Goal: Task Accomplishment & Management: Manage account settings

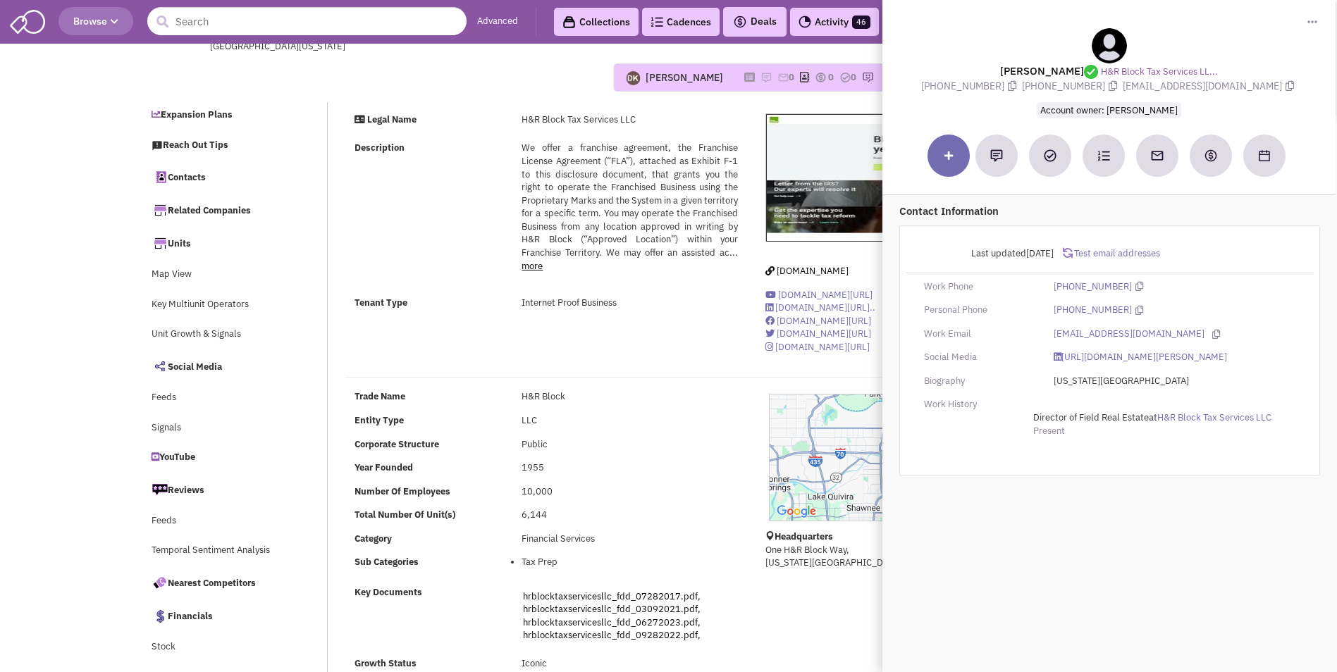
select select
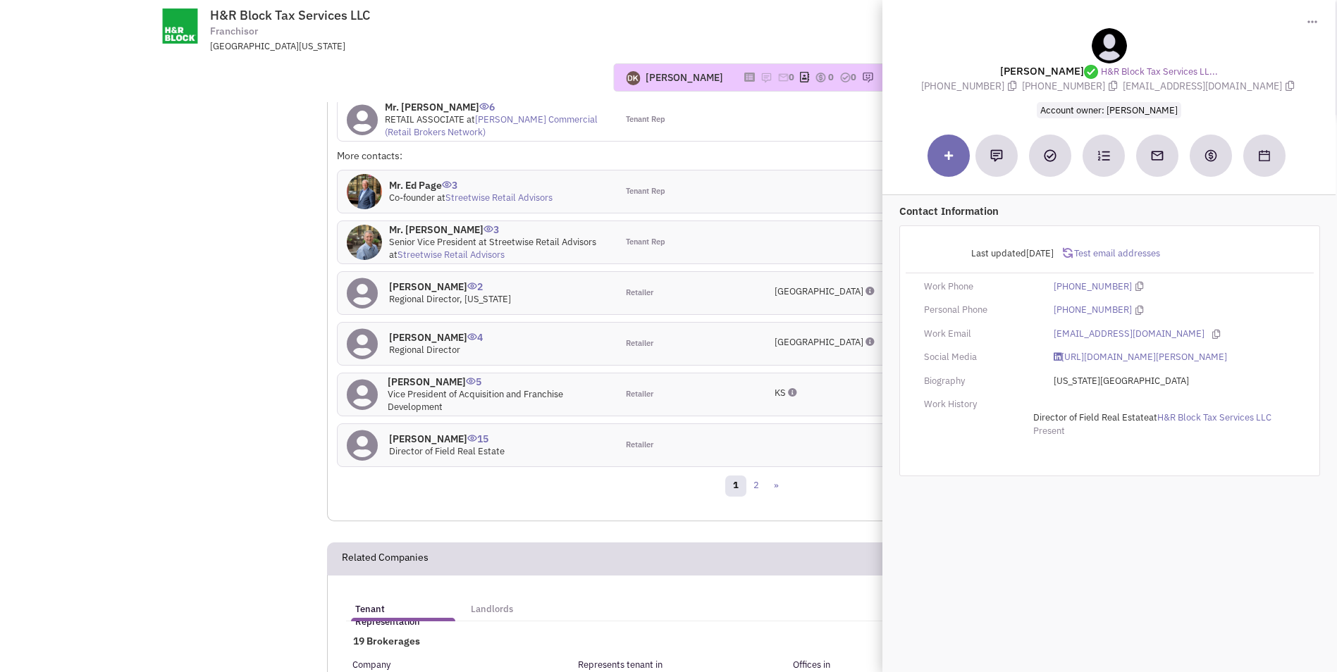
scroll to position [1621, 0]
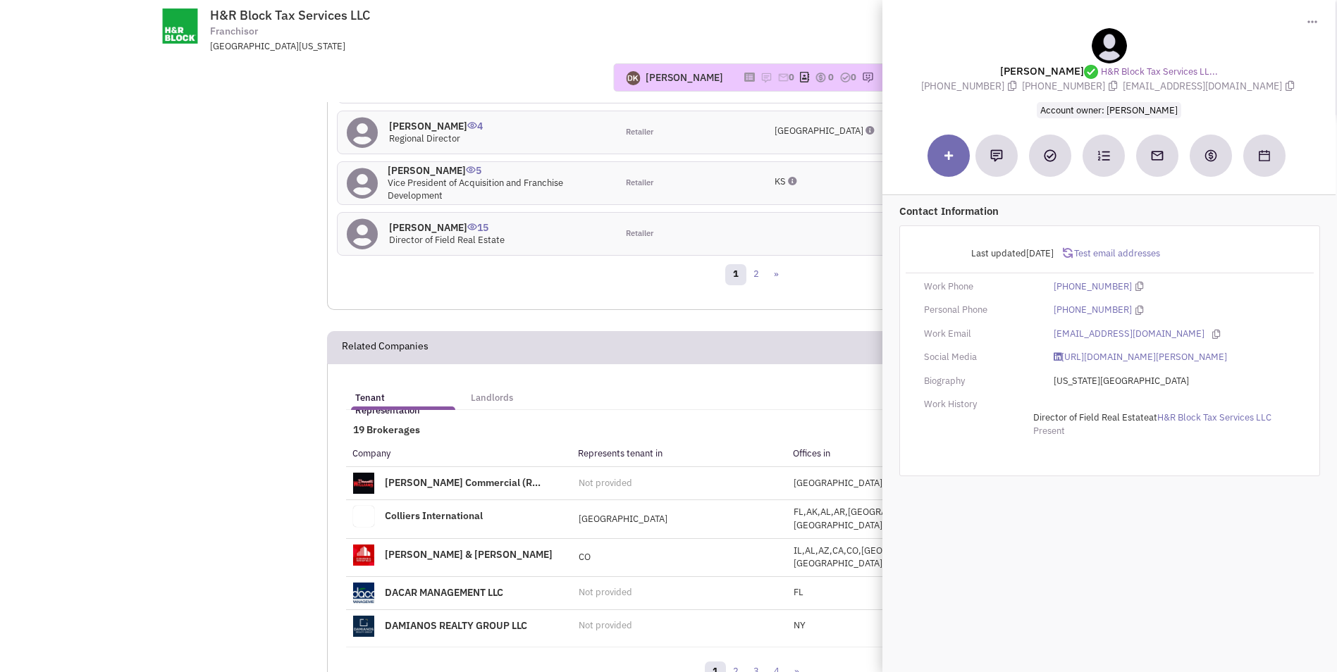
click at [405, 234] on span "Director of Field Real Estate" at bounding box center [447, 240] width 116 height 12
click at [1114, 254] on span "Test email addresses" at bounding box center [1116, 253] width 87 height 12
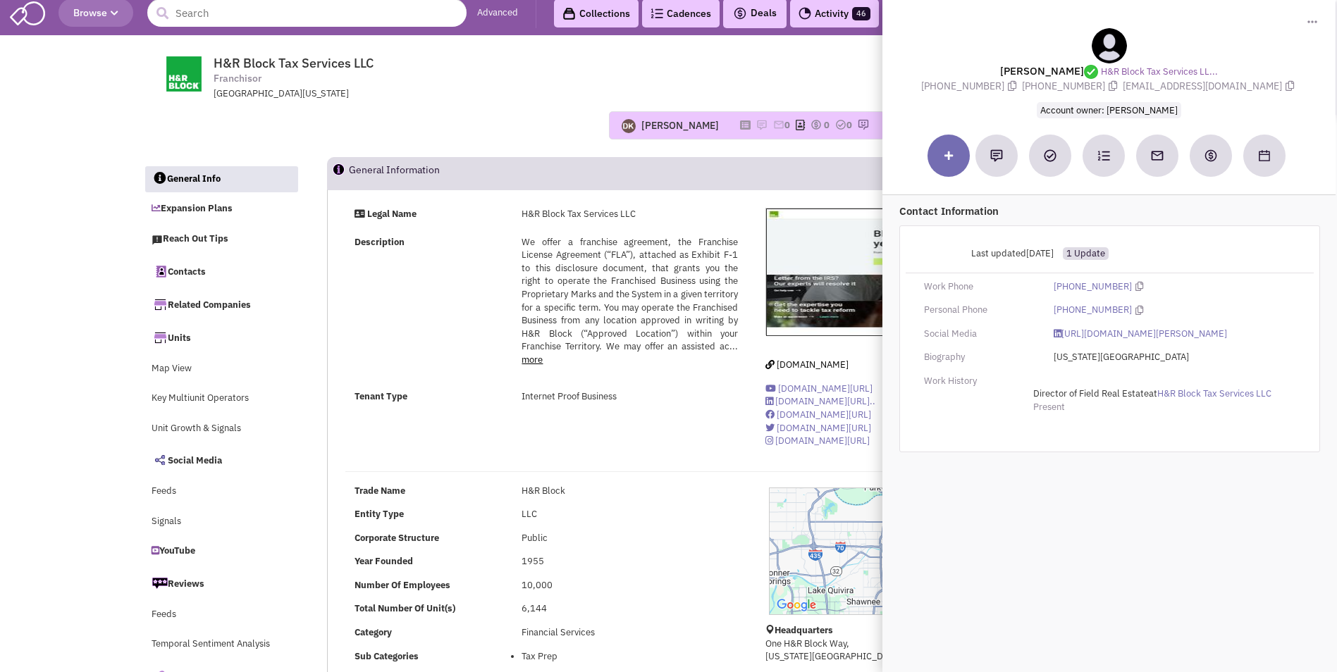
scroll to position [0, 0]
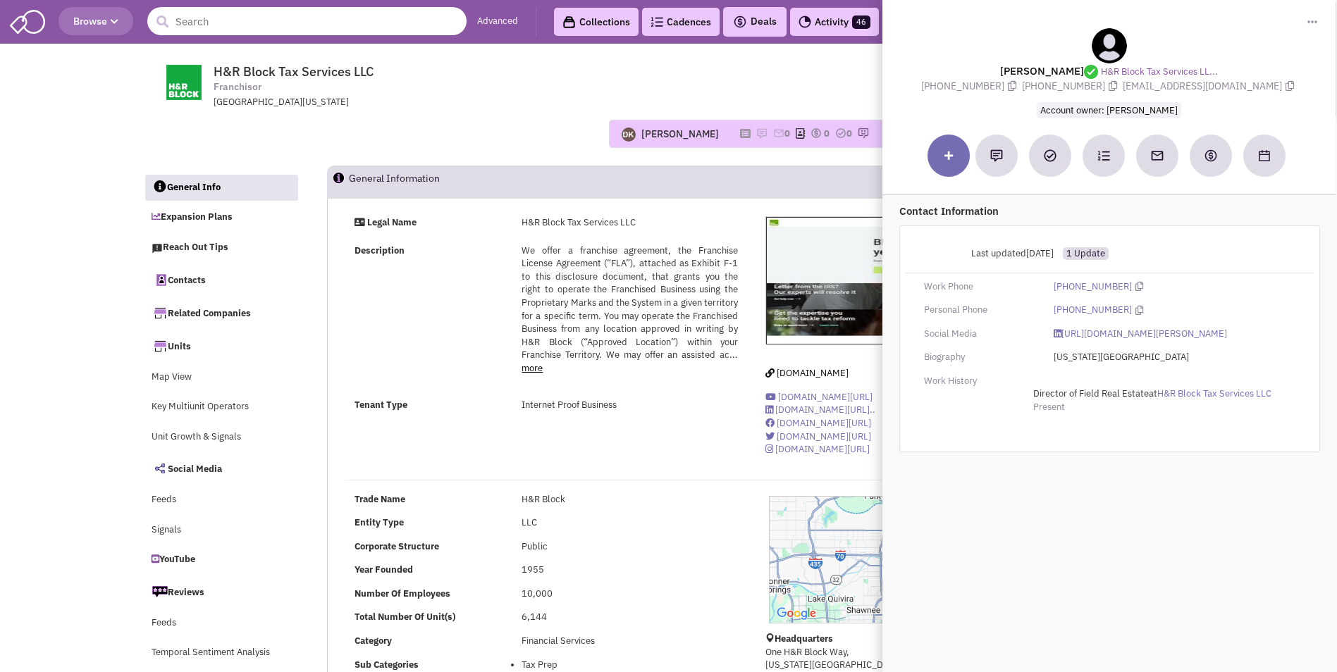
click at [377, 27] on input "text" at bounding box center [306, 21] width 319 height 28
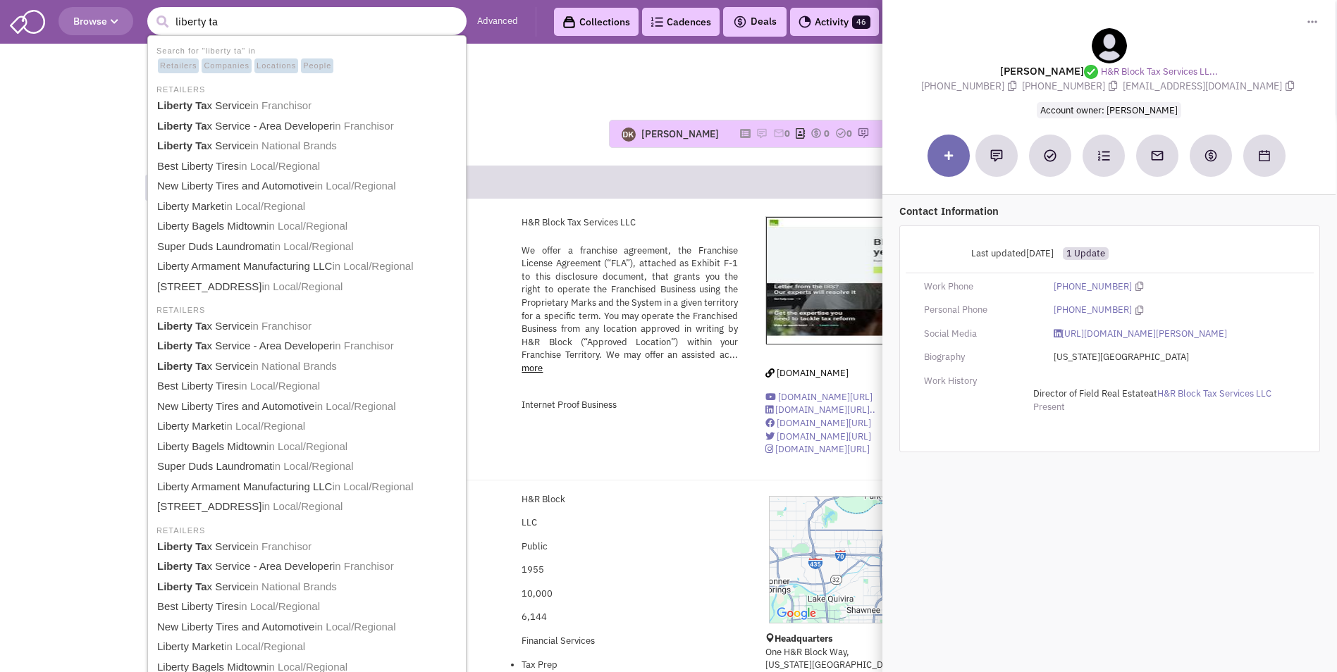
type input "liberty tax"
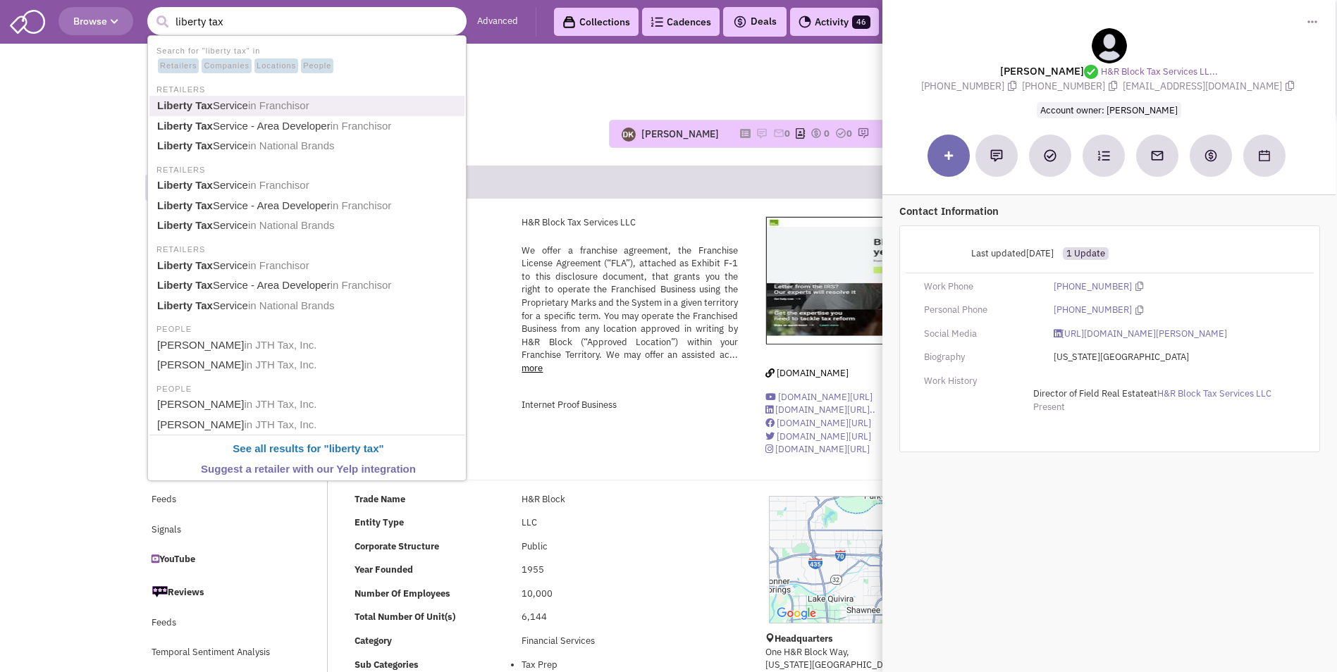
click at [287, 107] on span "in Franchisor" at bounding box center [278, 105] width 61 height 12
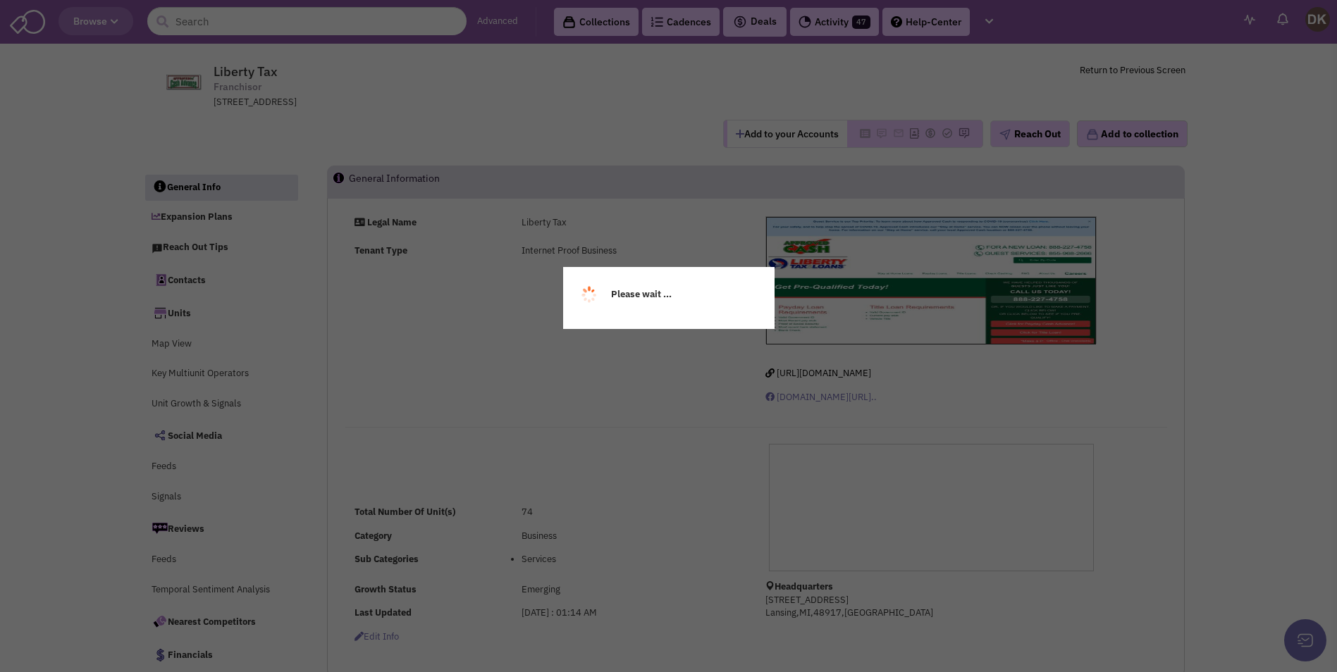
select select
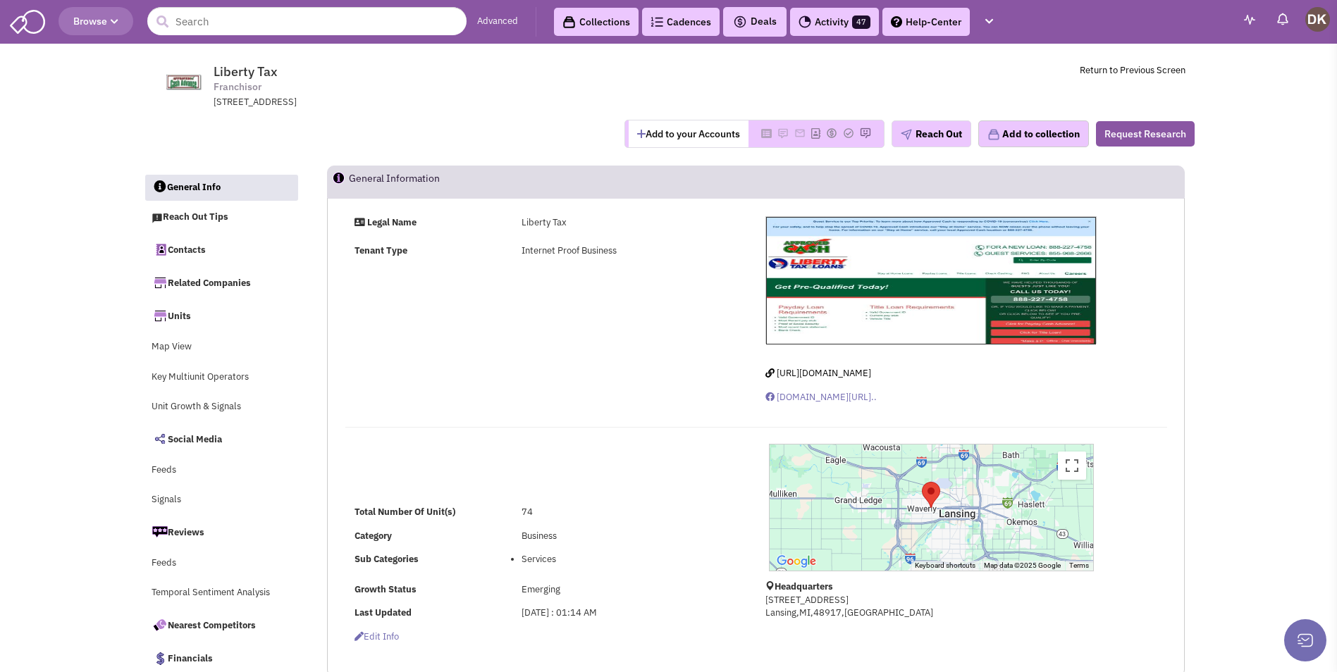
click at [678, 137] on button "Add to your Accounts" at bounding box center [689, 134] width 120 height 27
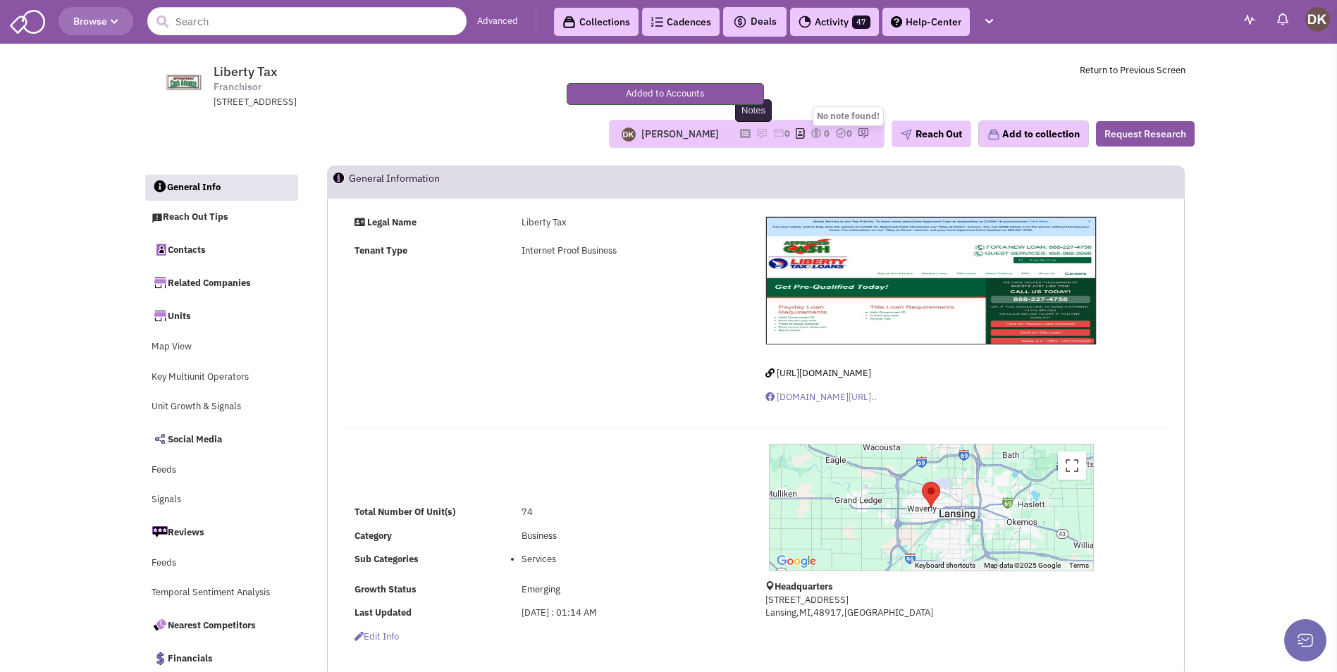
click at [756, 131] on img at bounding box center [761, 133] width 11 height 11
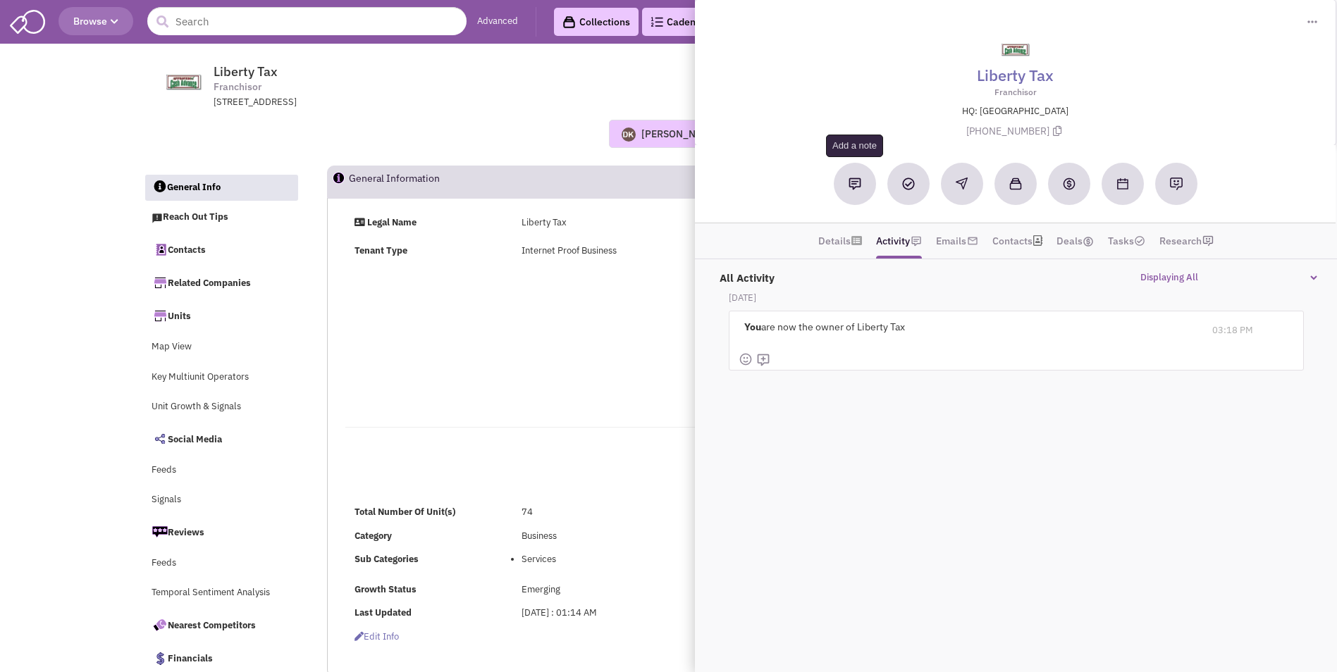
click at [856, 187] on img at bounding box center [855, 184] width 13 height 13
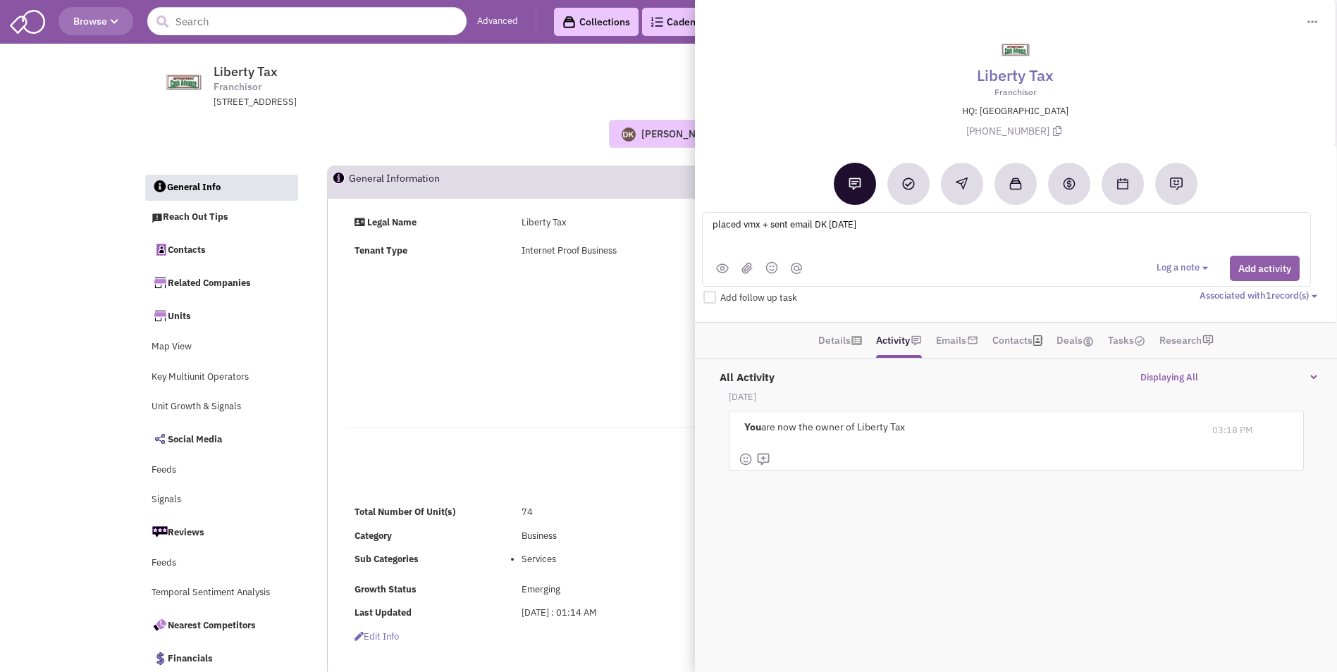
type textarea "placed vmx + sent email DK 8-16-25"
click at [1265, 266] on button "Add activity" at bounding box center [1265, 268] width 70 height 25
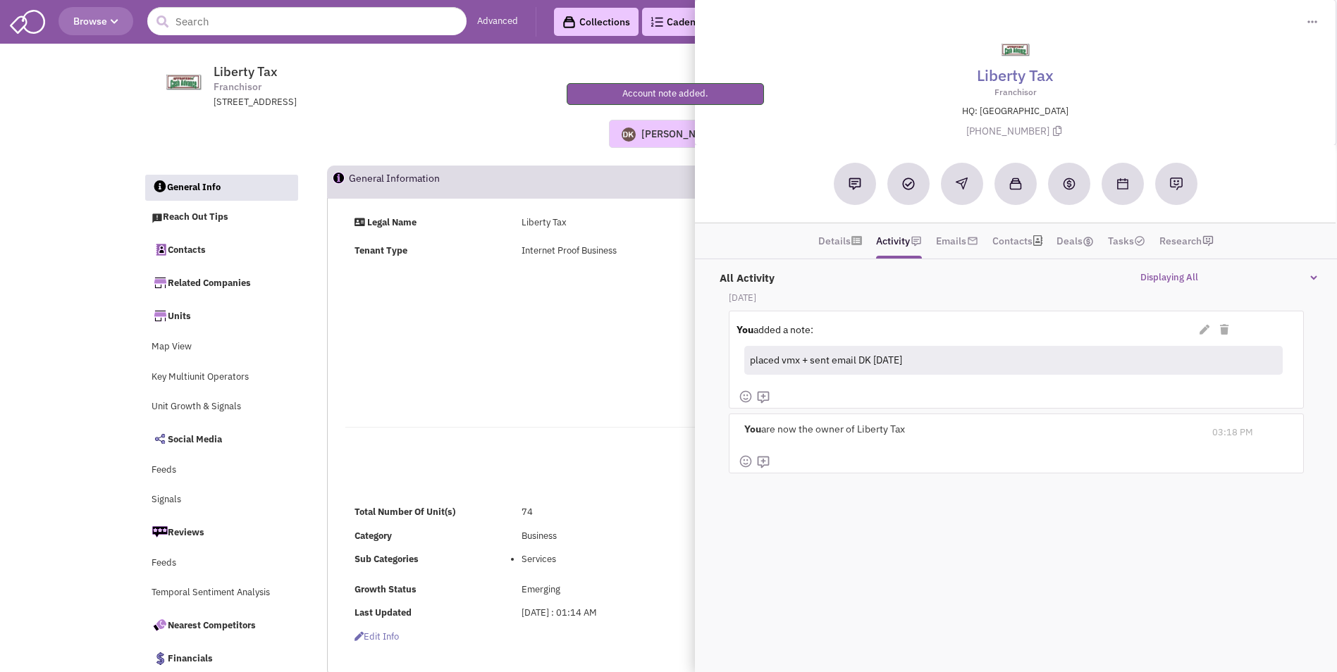
click at [656, 373] on div "Legal Name Liberty Tax Tenant Type Internet Proof Business https://www.approved…" at bounding box center [756, 315] width 840 height 199
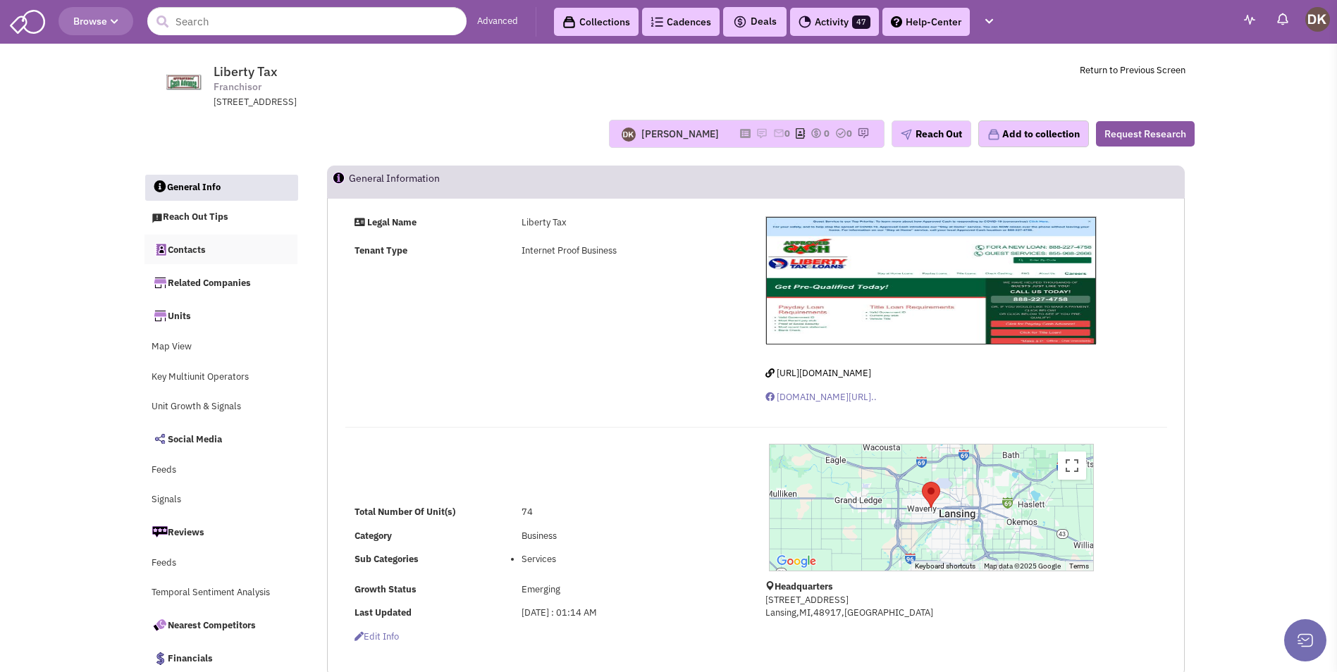
click at [185, 250] on link "Contacts" at bounding box center [222, 250] width 154 height 30
click at [353, 30] on input "text" at bounding box center [306, 21] width 319 height 28
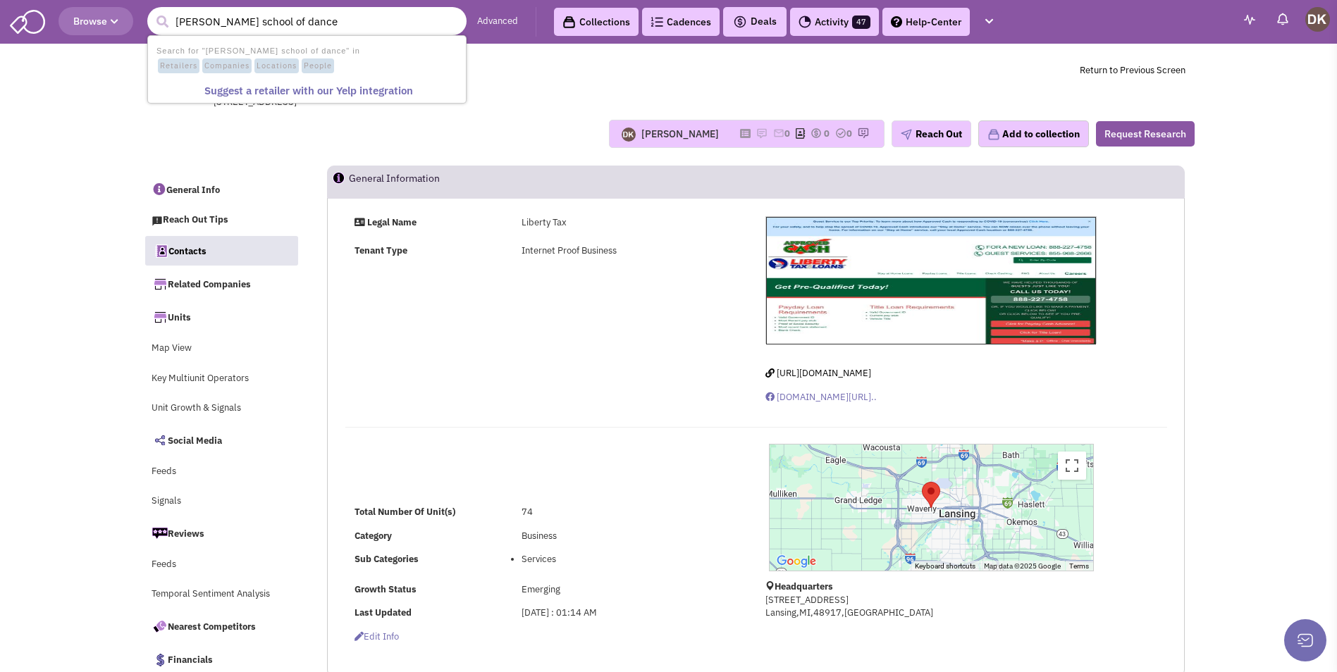
type input "barbara hammond's school of dance"
click at [152, 11] on button "submit" at bounding box center [162, 21] width 21 height 21
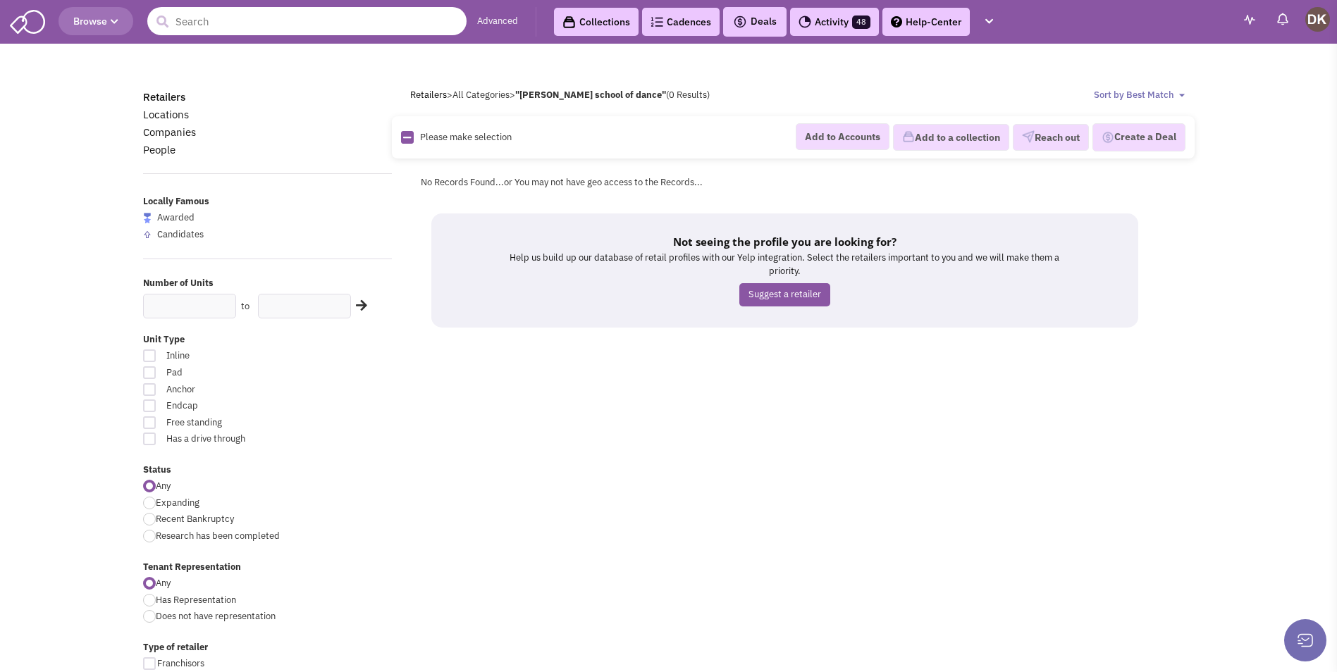
click at [228, 21] on input "text" at bounding box center [306, 21] width 319 height 28
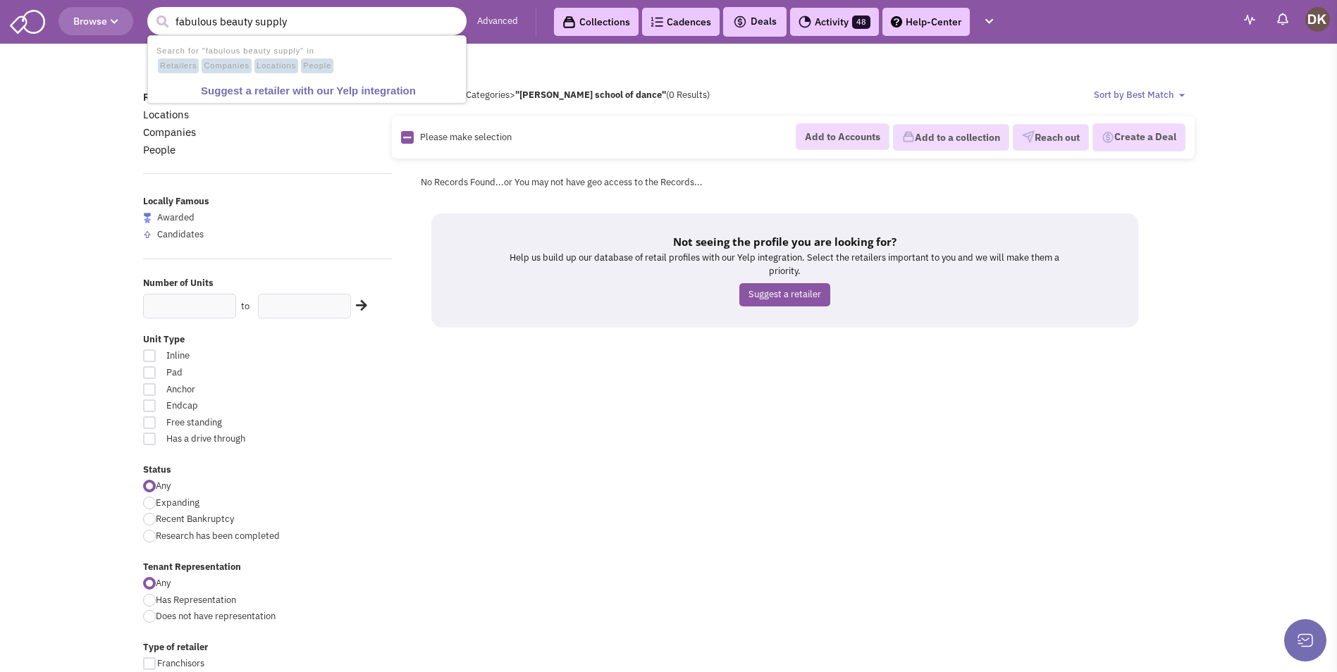
type input "fabulous beauty supply"
click at [152, 11] on button "submit" at bounding box center [162, 21] width 21 height 21
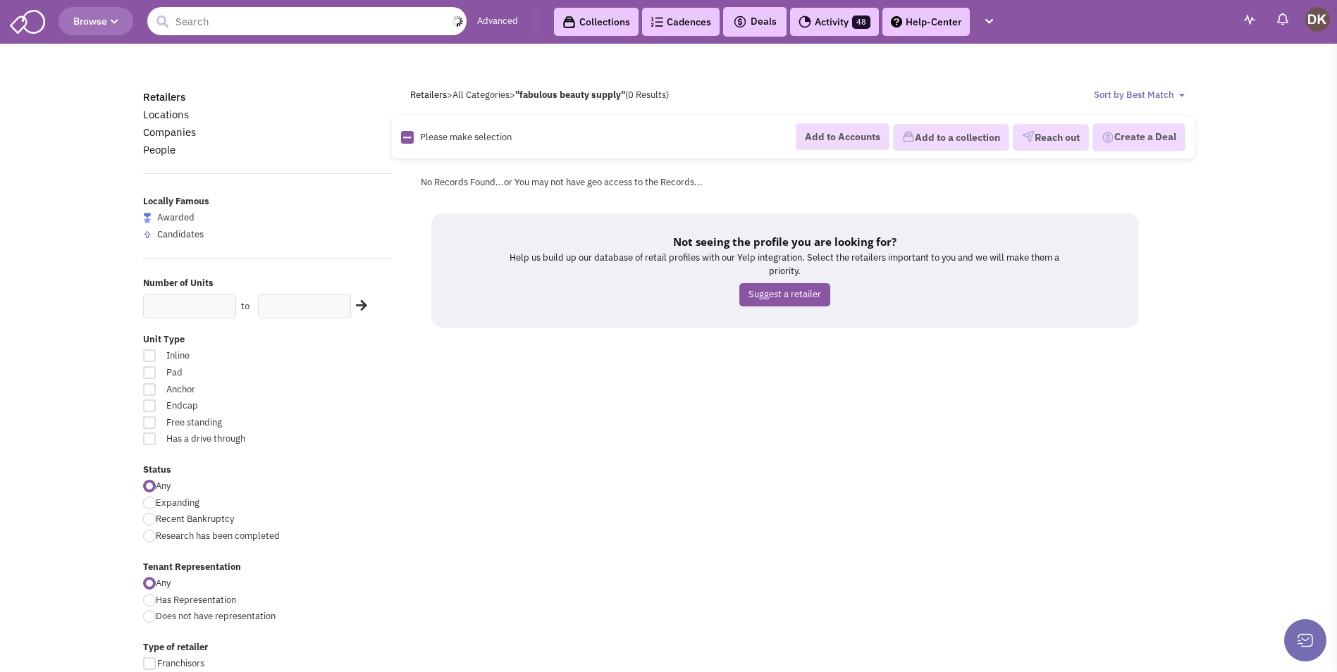
click at [252, 25] on input "text" at bounding box center [306, 21] width 319 height 28
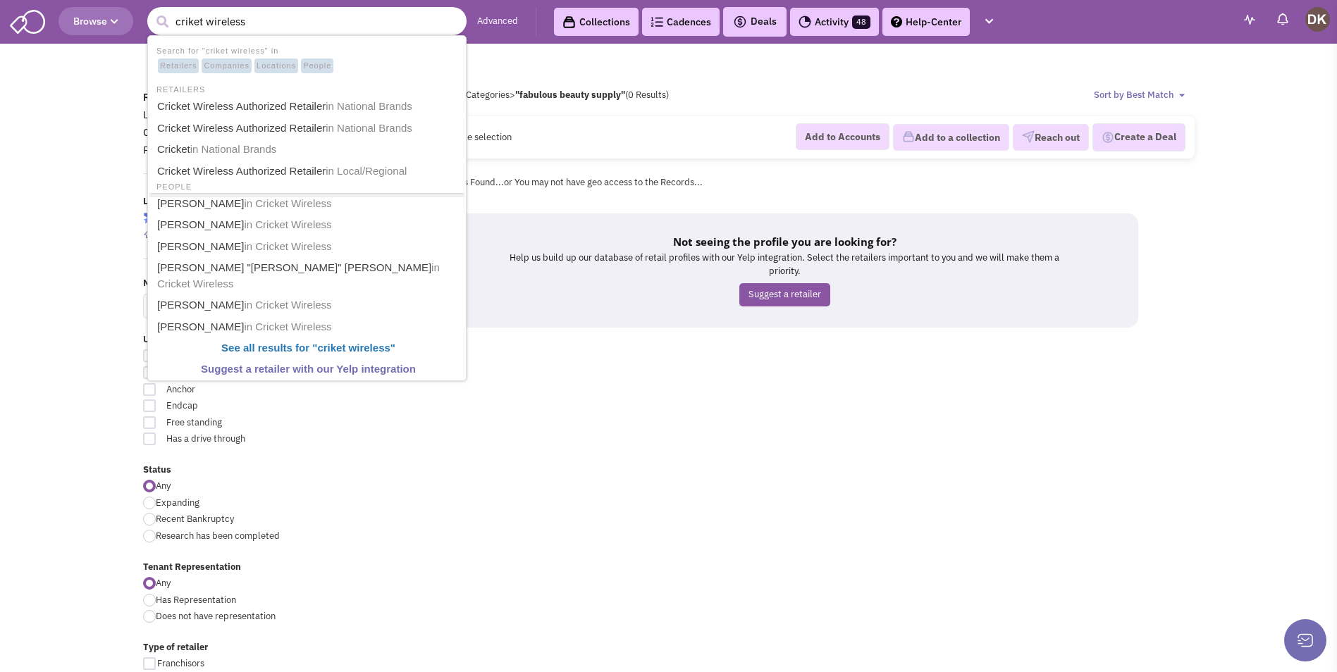
type input "criket wireless"
click at [152, 11] on button "submit" at bounding box center [162, 21] width 21 height 21
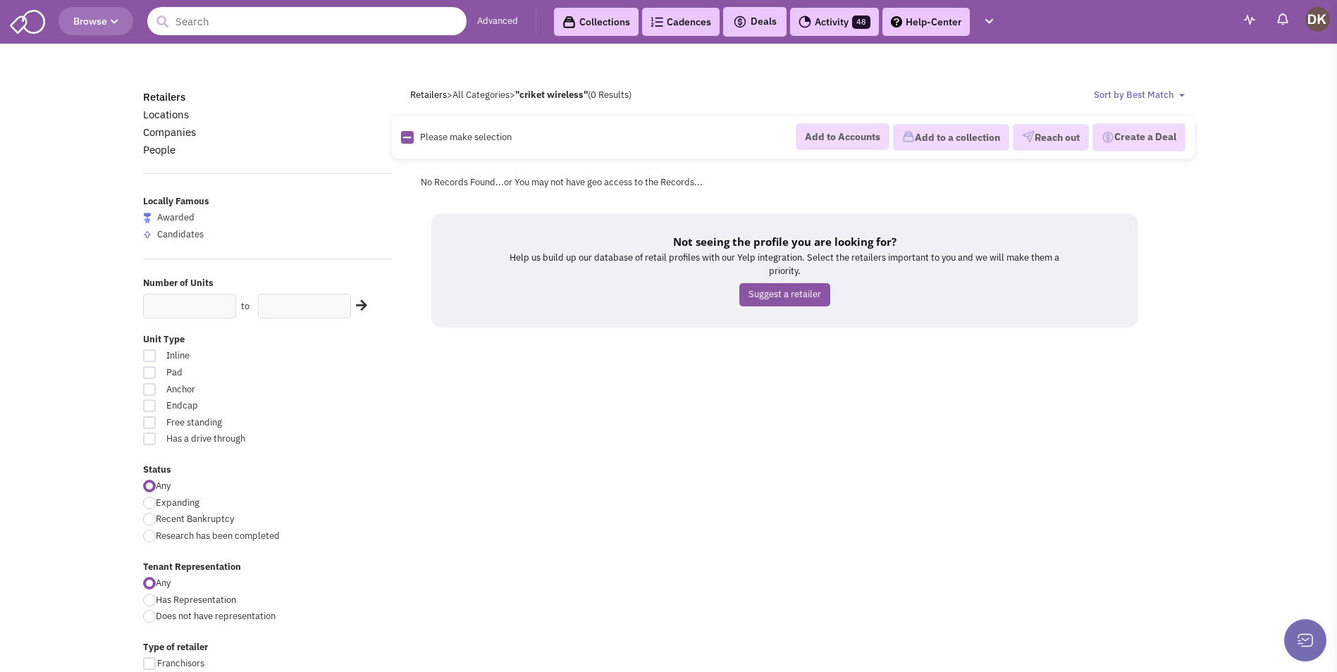
click at [243, 25] on input "text" at bounding box center [306, 21] width 319 height 28
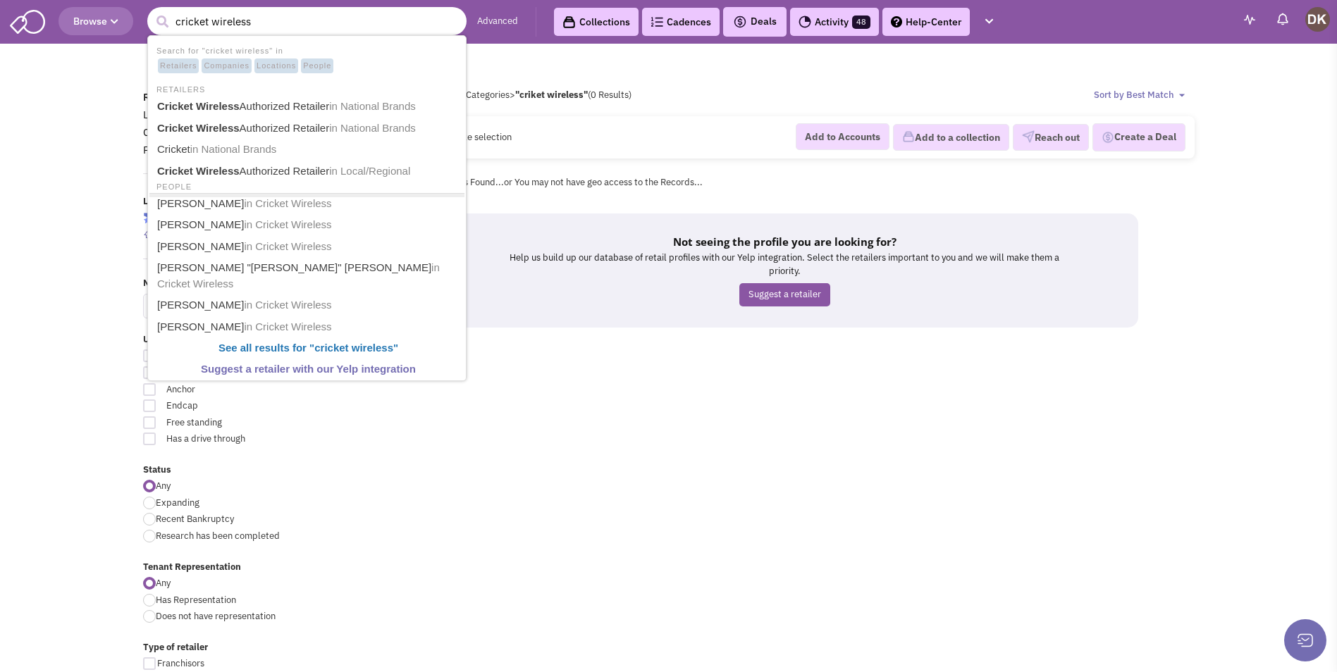
type input "cricket wireless"
click at [152, 11] on button "submit" at bounding box center [162, 21] width 21 height 21
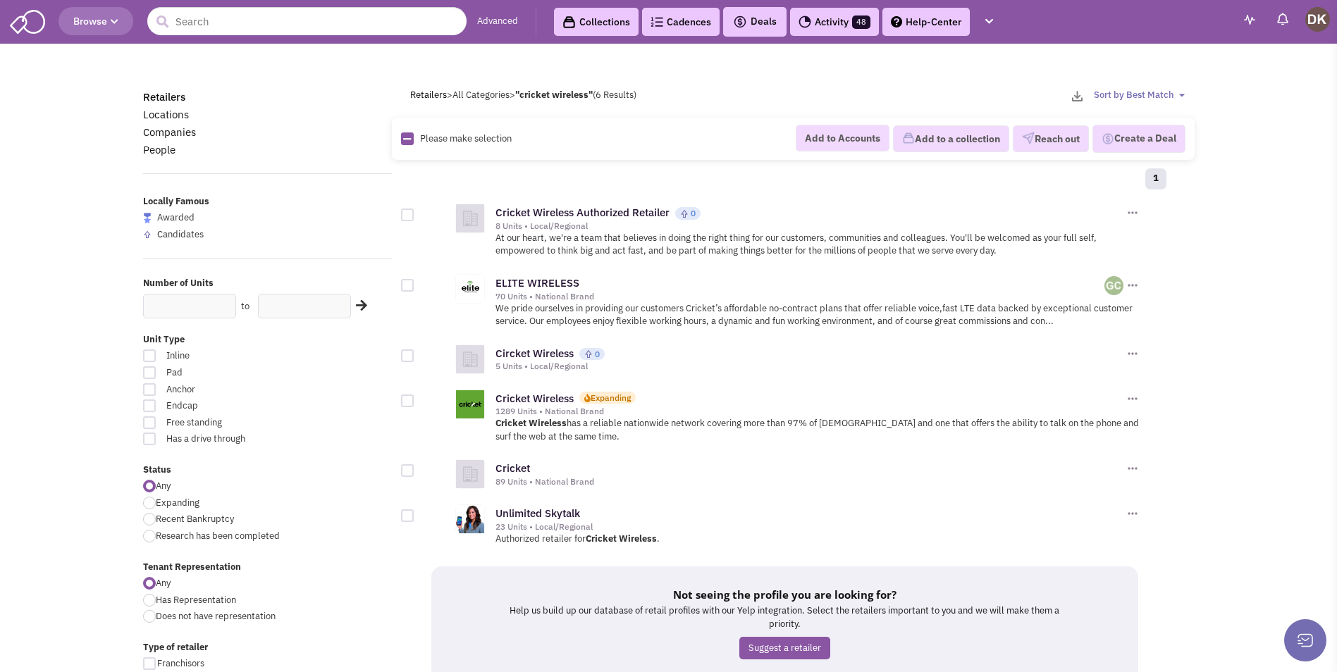
scroll to position [70, 0]
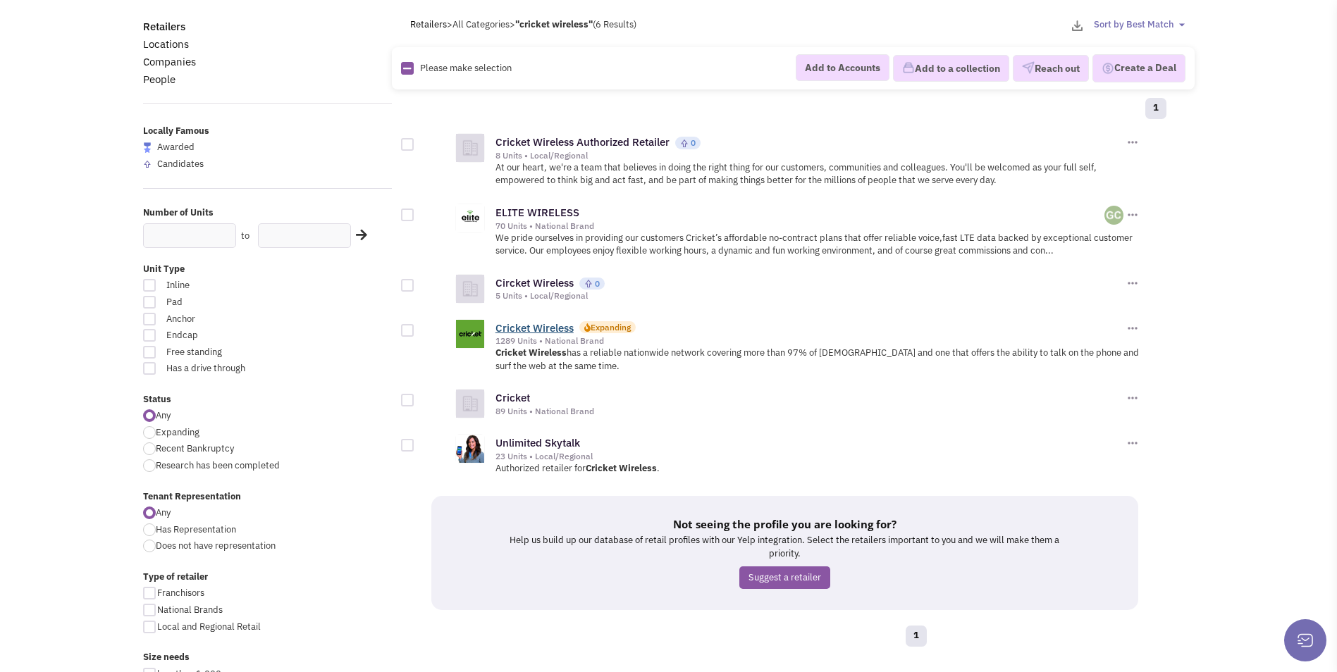
click at [536, 328] on link "Cricket Wireless" at bounding box center [535, 327] width 78 height 13
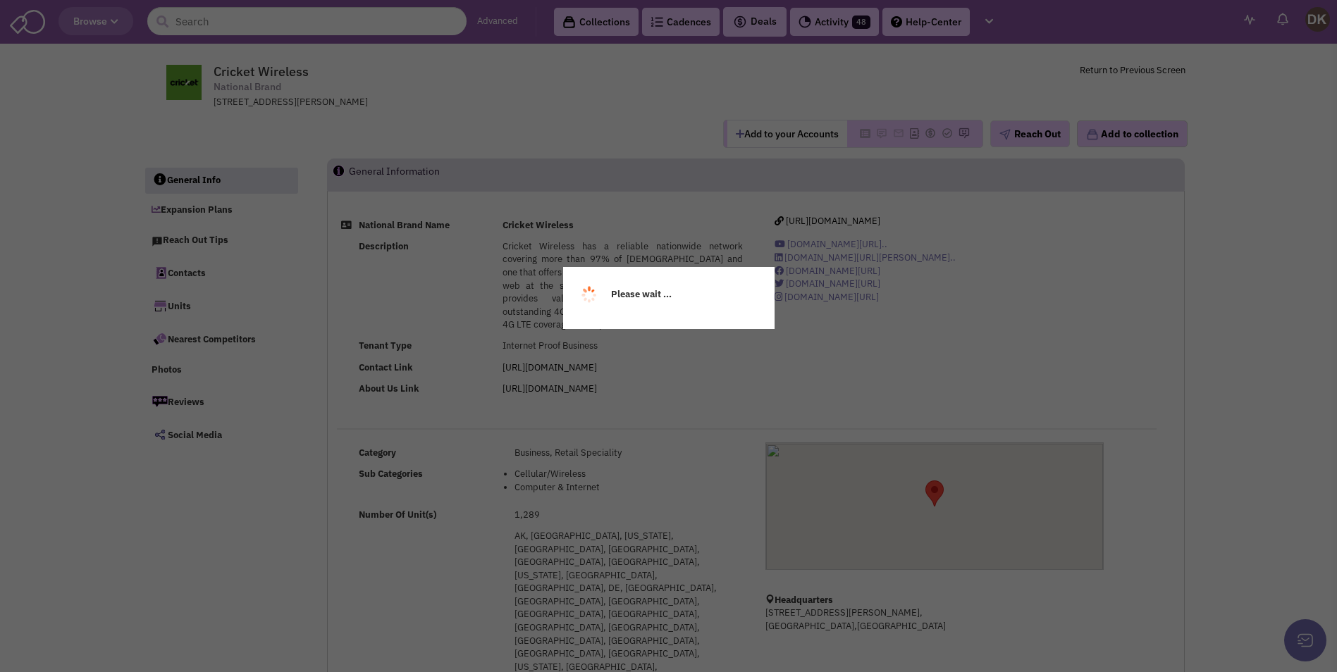
select select
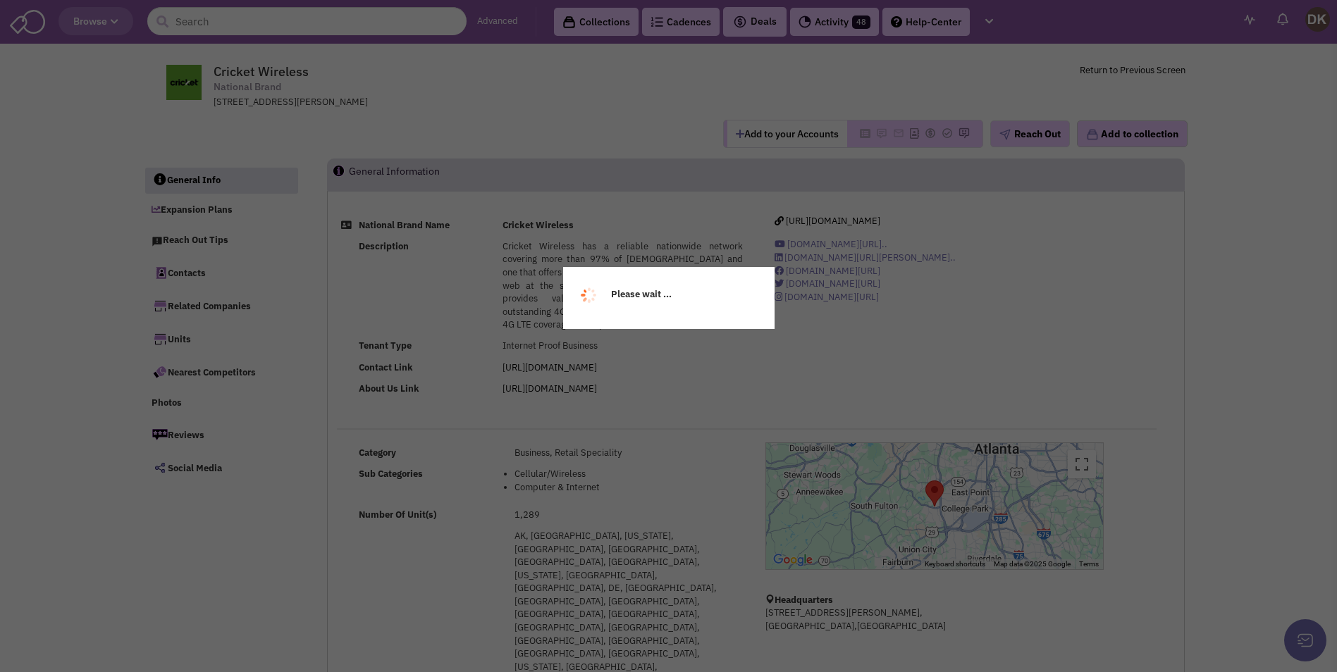
select select
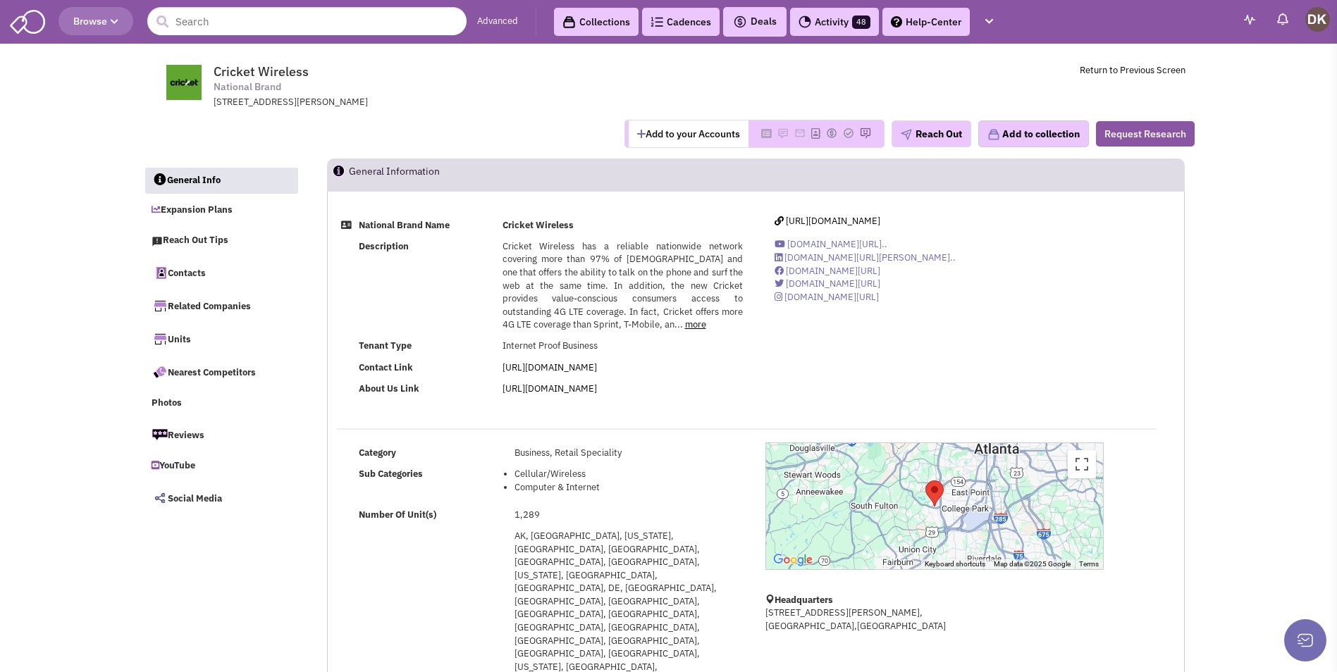
click at [693, 133] on button "Add to your Accounts" at bounding box center [689, 134] width 120 height 27
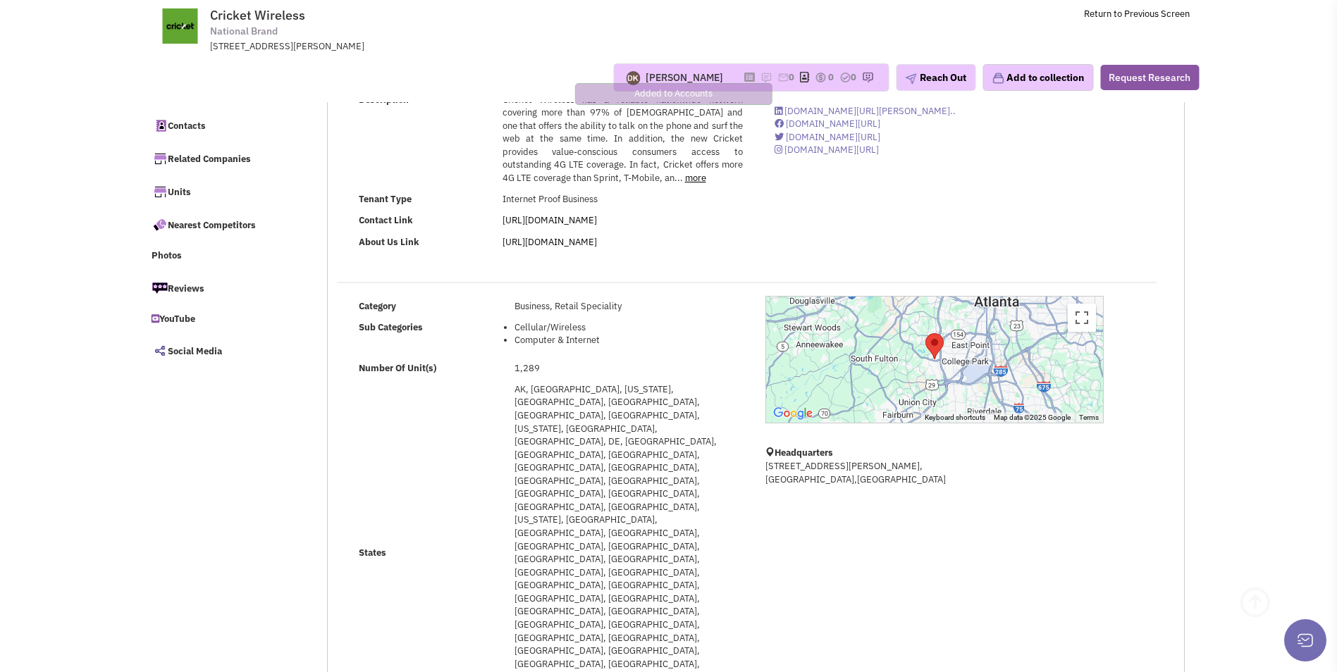
scroll to position [141, 0]
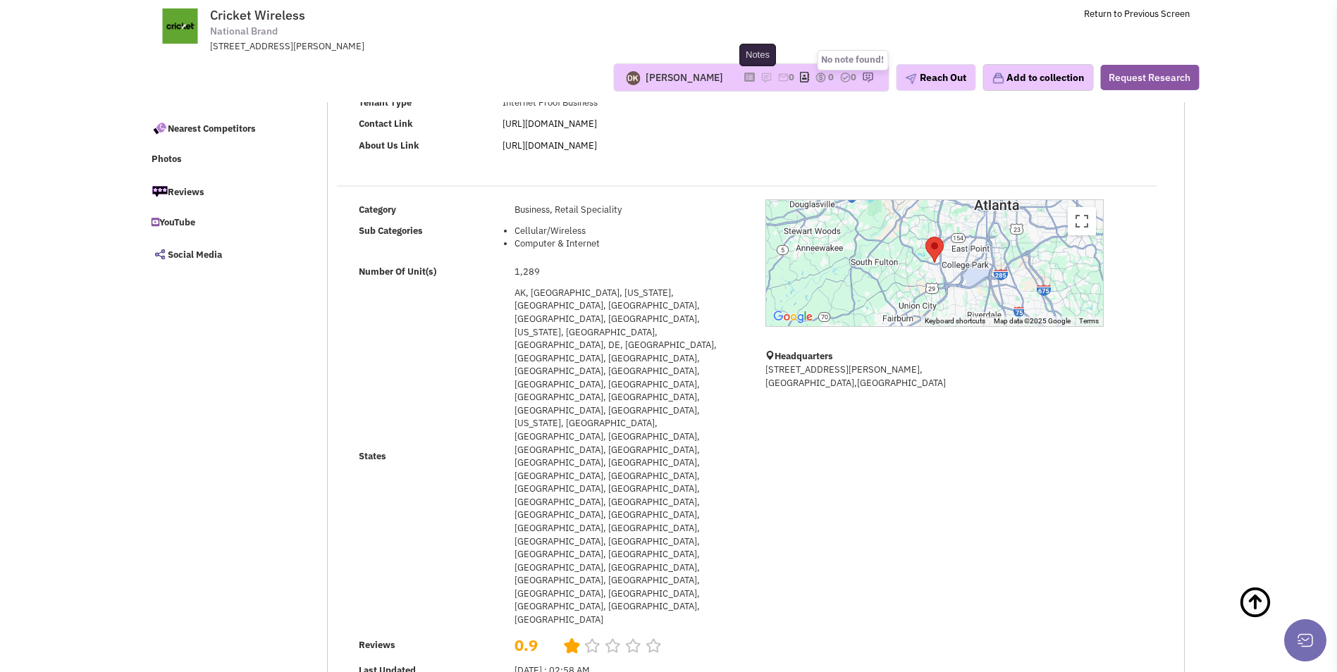
click at [761, 80] on img at bounding box center [766, 77] width 11 height 11
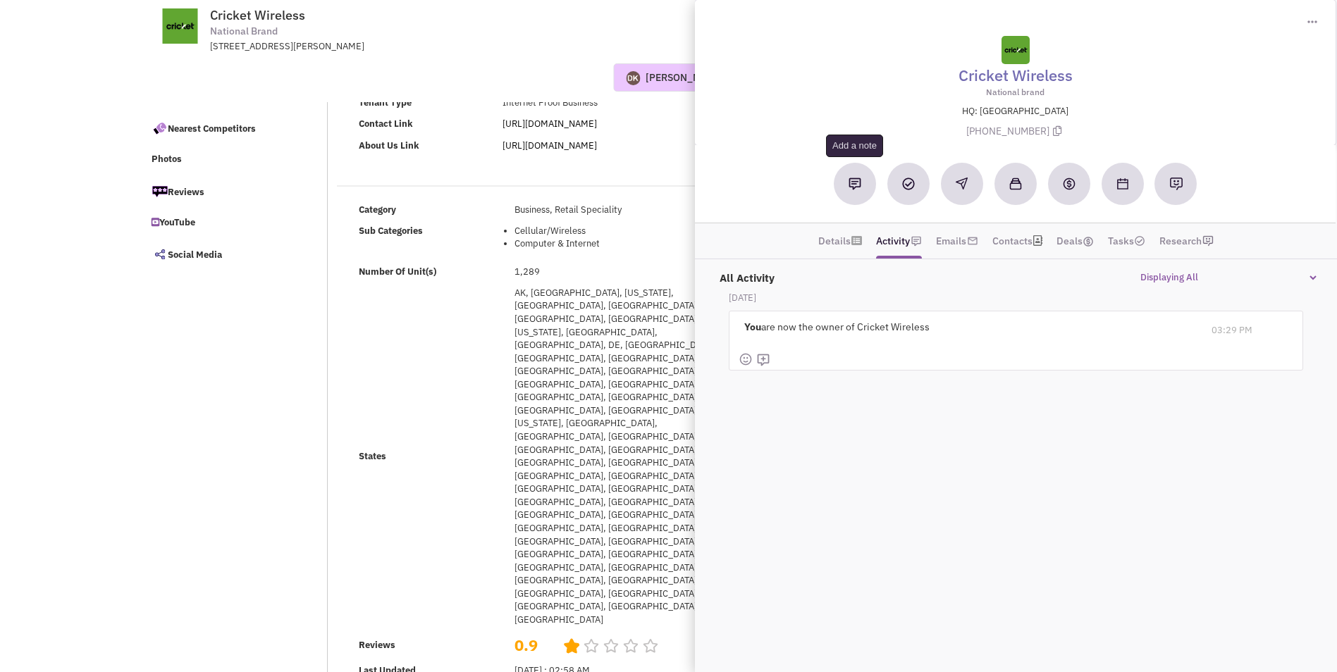
click at [855, 187] on img at bounding box center [855, 184] width 13 height 13
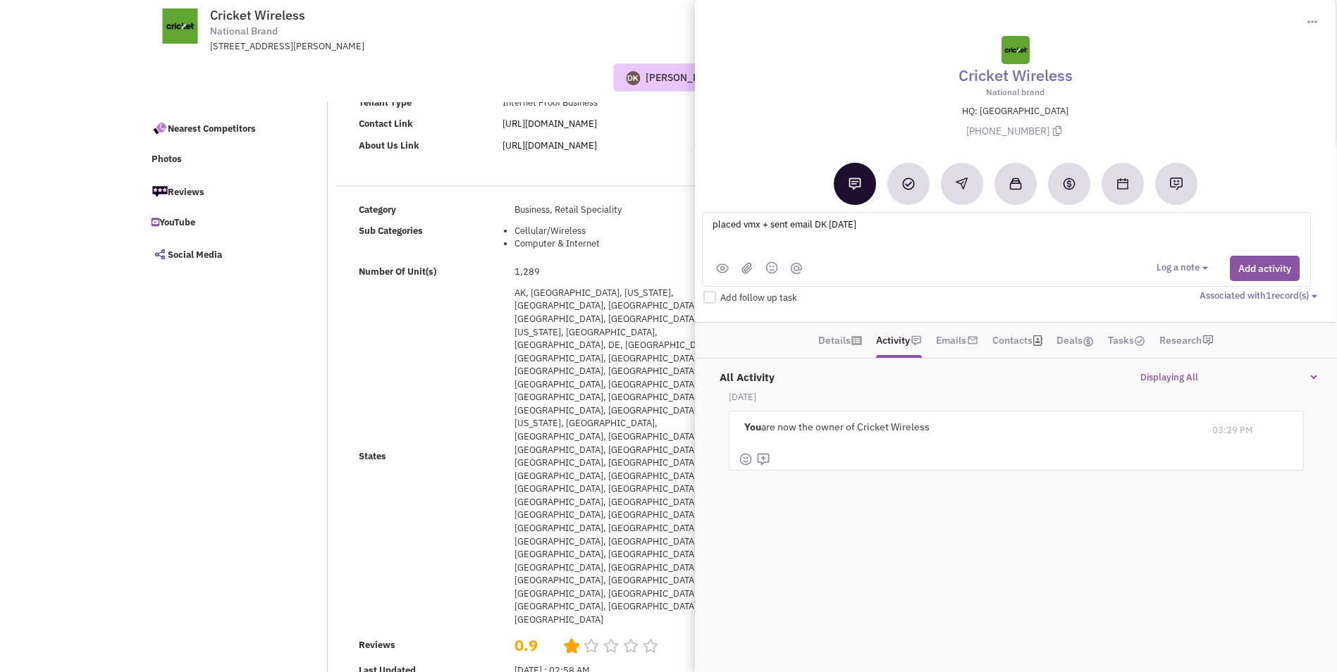
type textarea "placed vmx + sent email DK 8-16-25"
click at [560, 437] on div "Category Business, Retail Speciality Sub Categories Cellular/Wireless Computer …" at bounding box center [756, 446] width 856 height 532
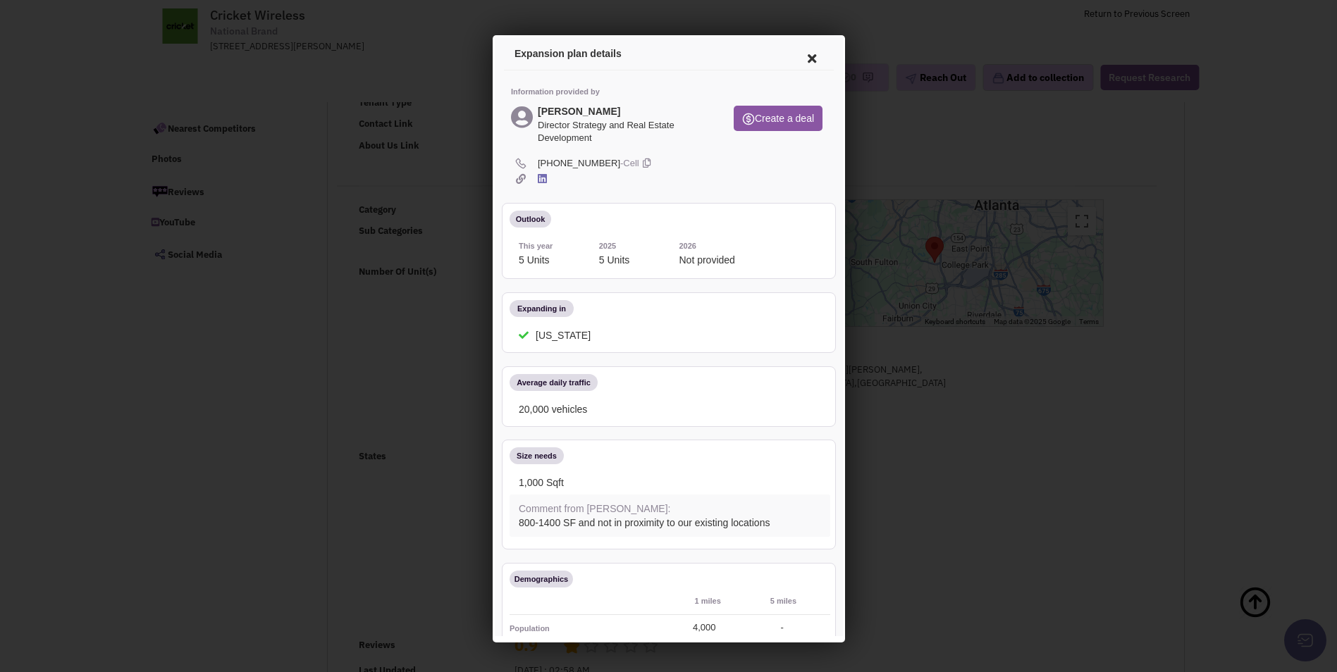
scroll to position [0, 0]
click at [800, 58] on icon at bounding box center [809, 56] width 30 height 34
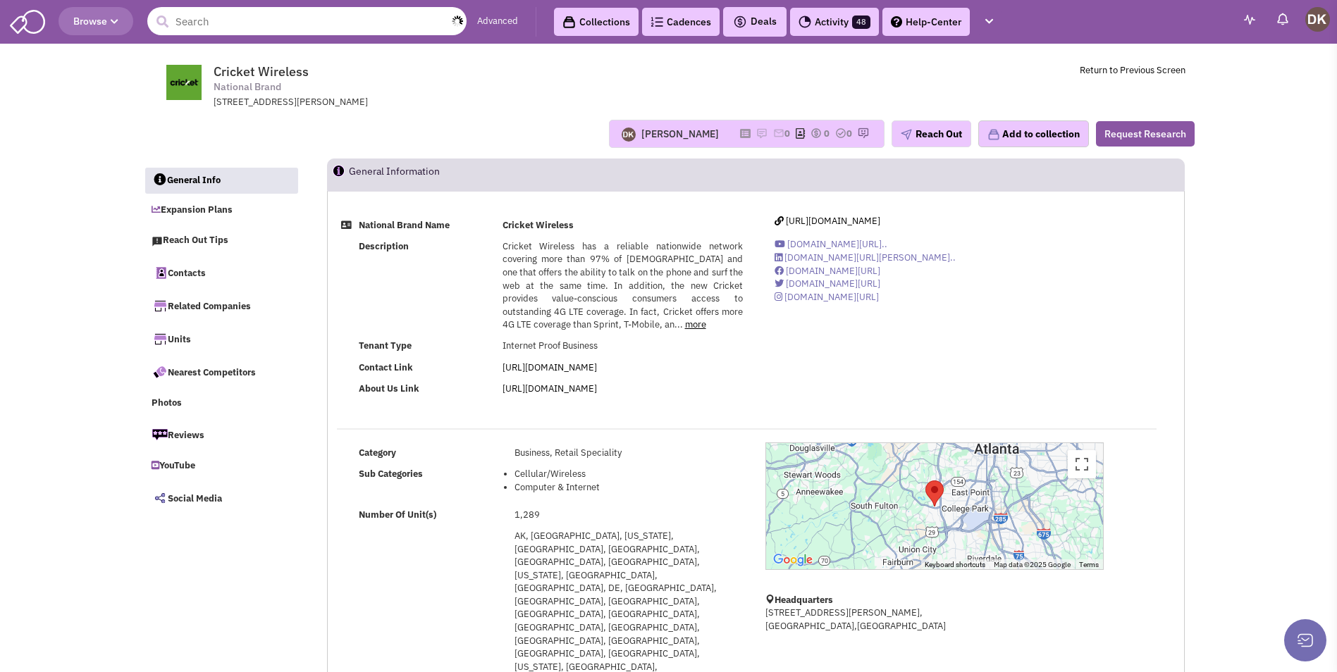
click at [386, 18] on input "text" at bounding box center [306, 21] width 319 height 28
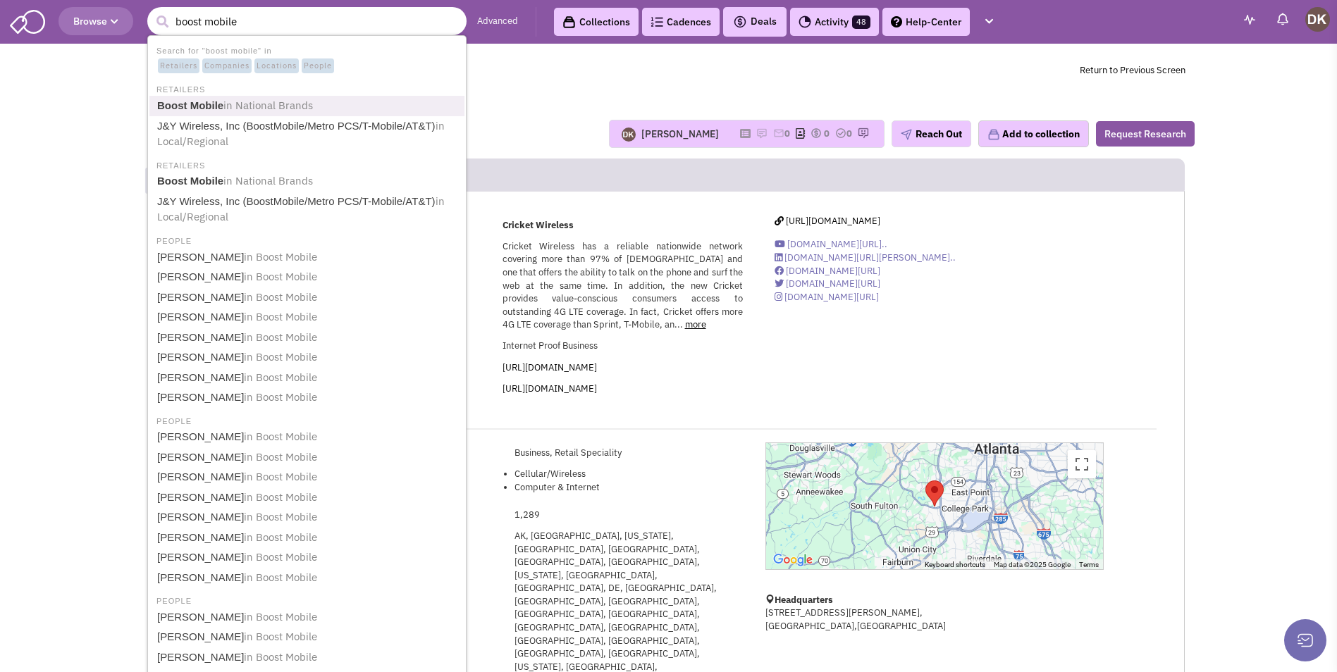
type input "Boost Mobile"
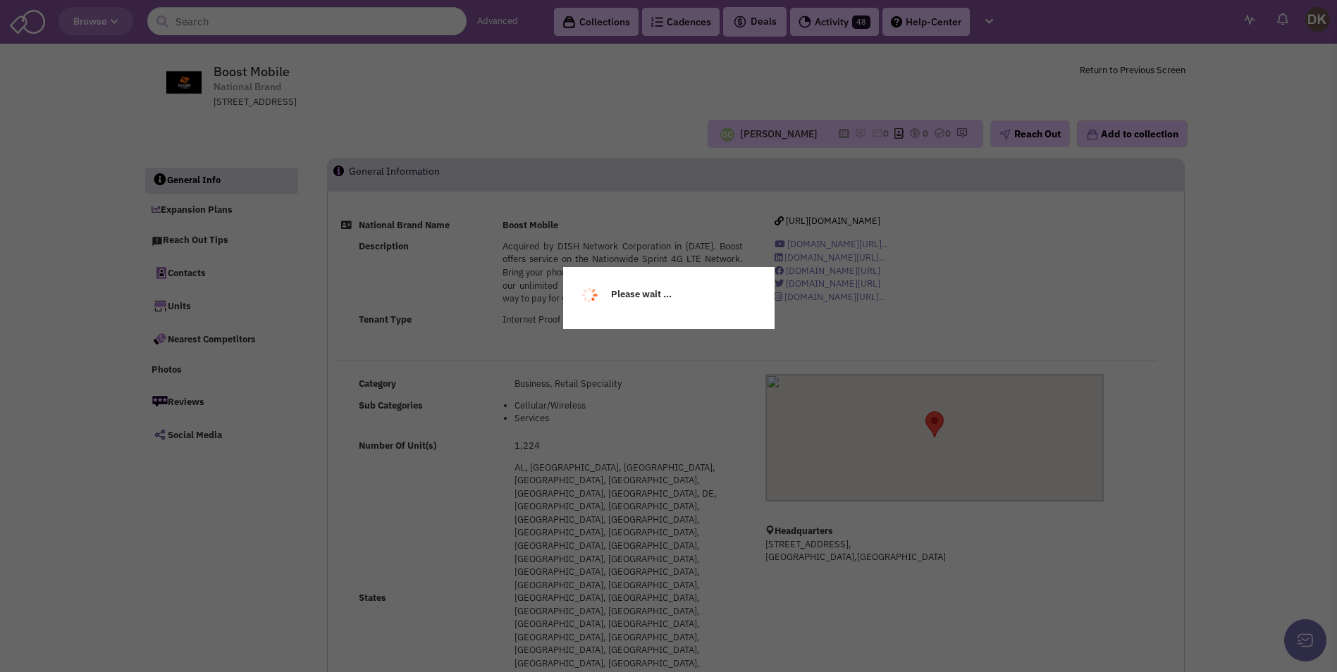
select select
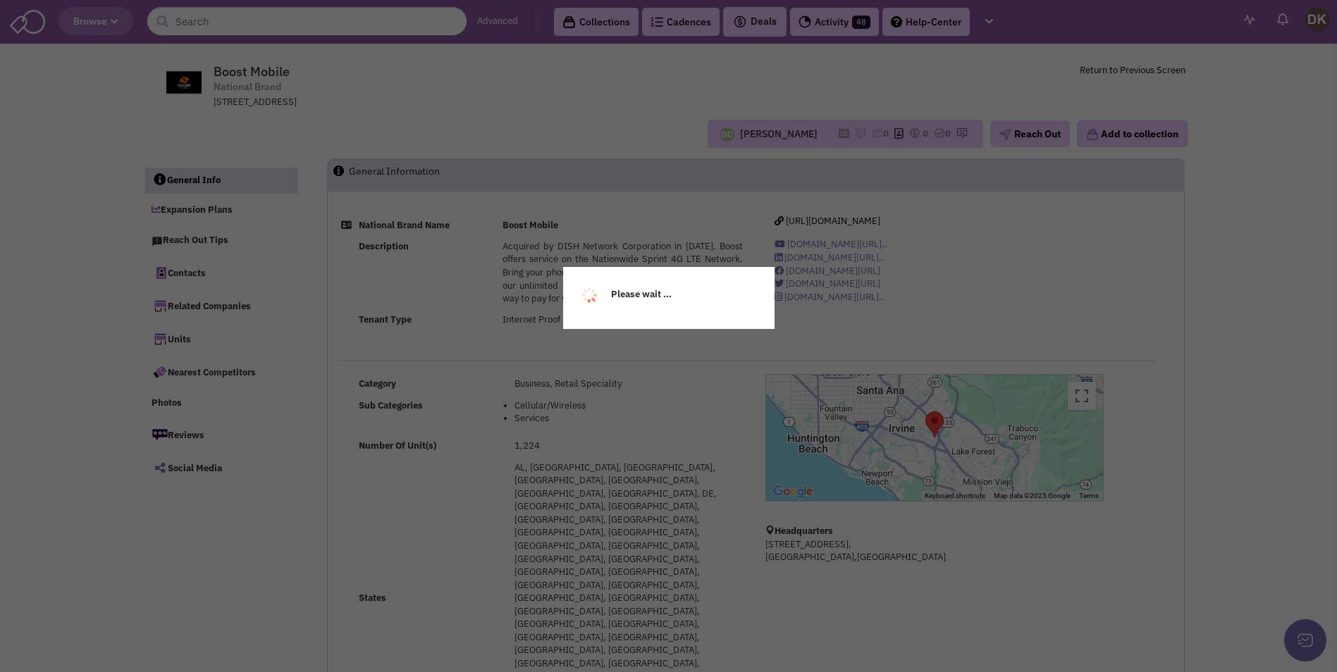
select select
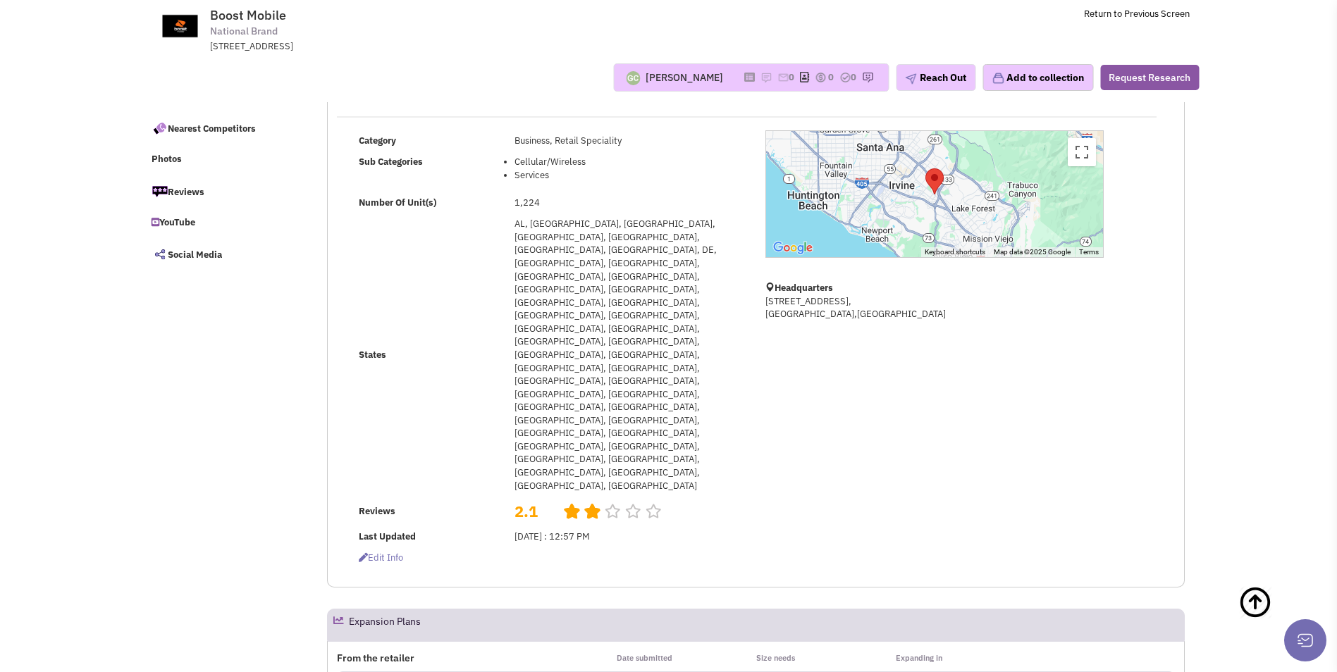
scroll to position [211, 0]
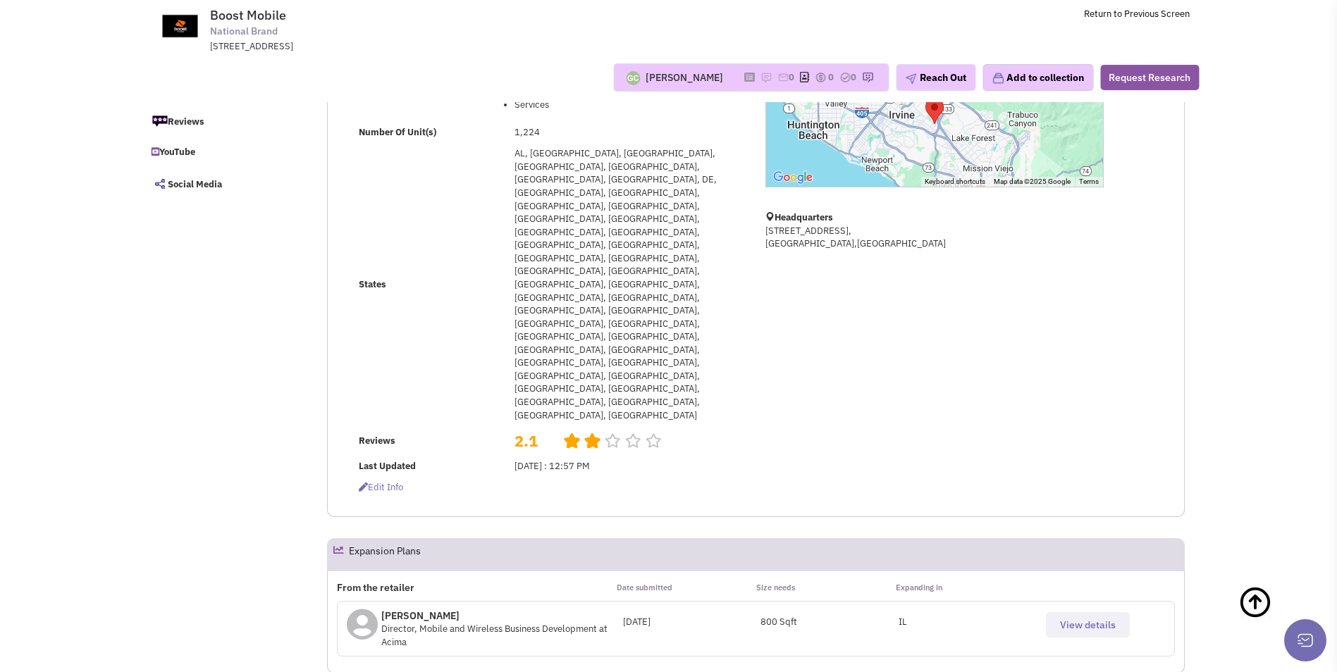
click at [1070, 613] on button "View details" at bounding box center [1088, 625] width 84 height 25
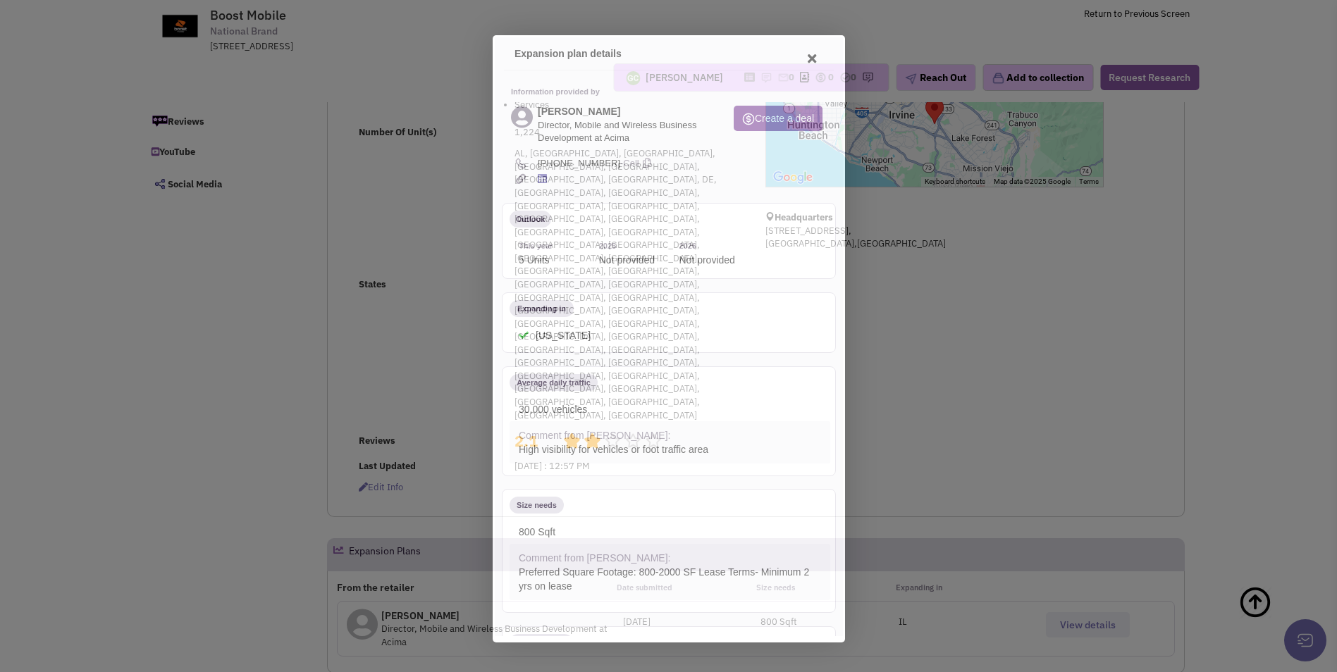
scroll to position [0, 0]
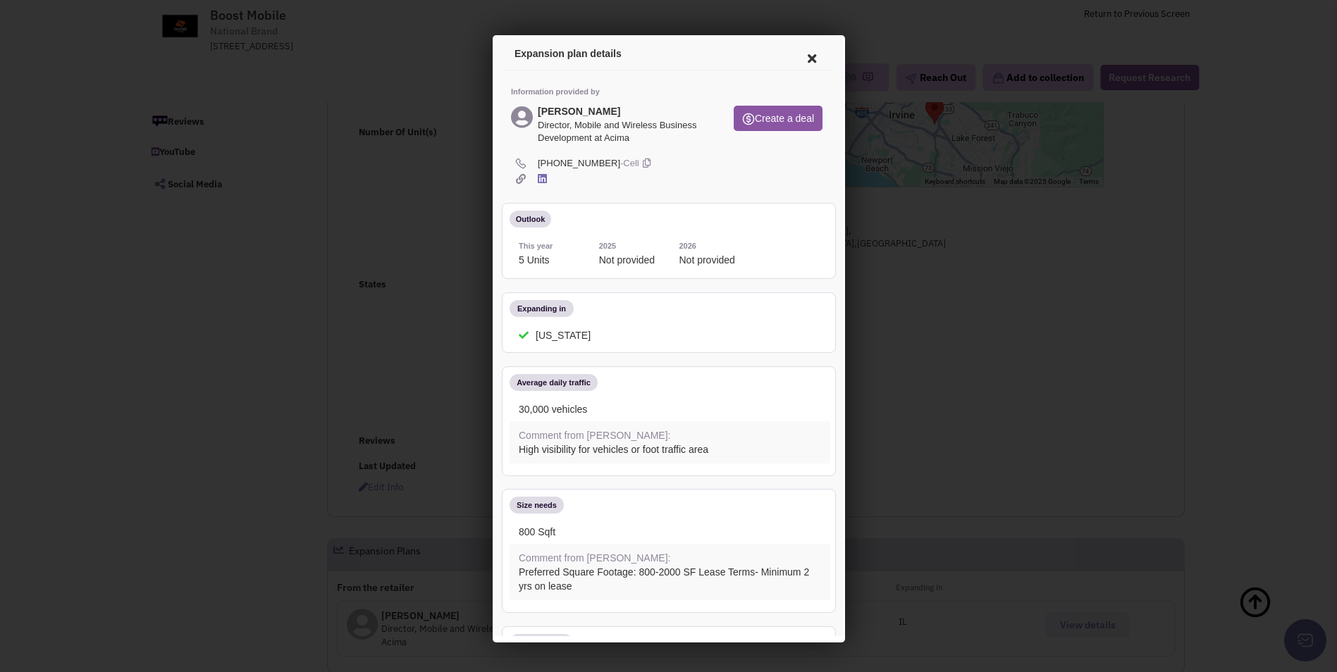
click at [799, 59] on icon at bounding box center [809, 56] width 30 height 34
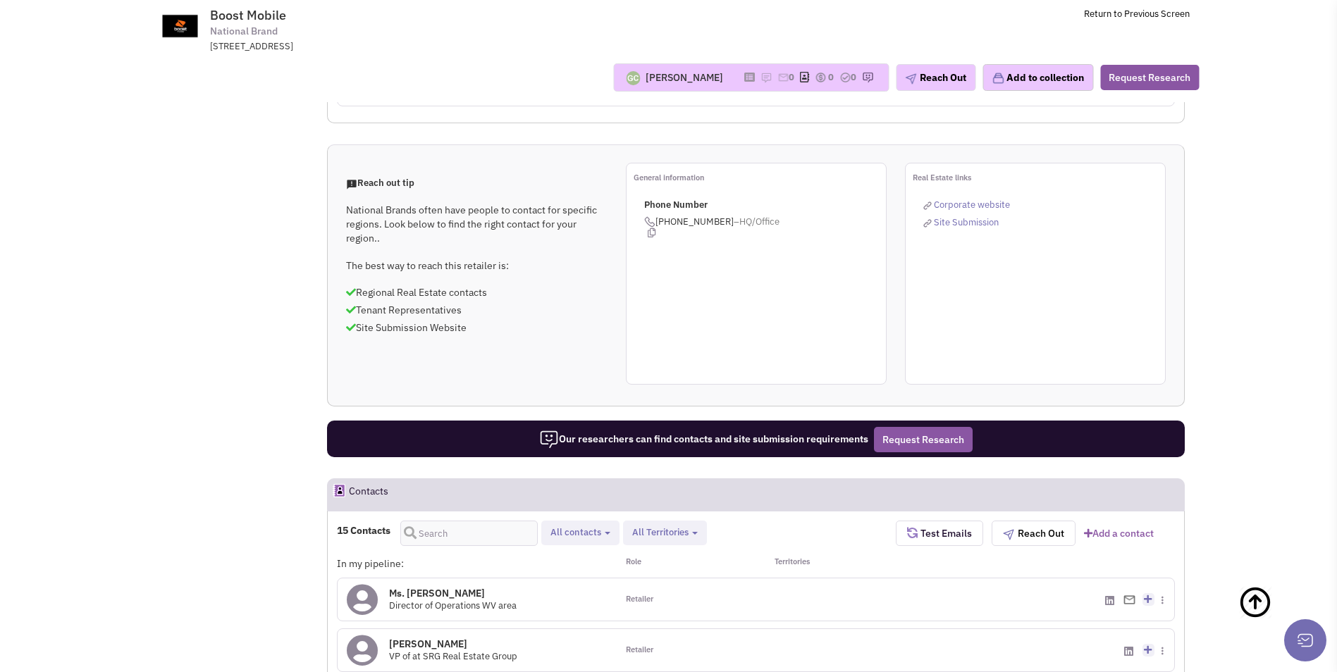
scroll to position [775, 0]
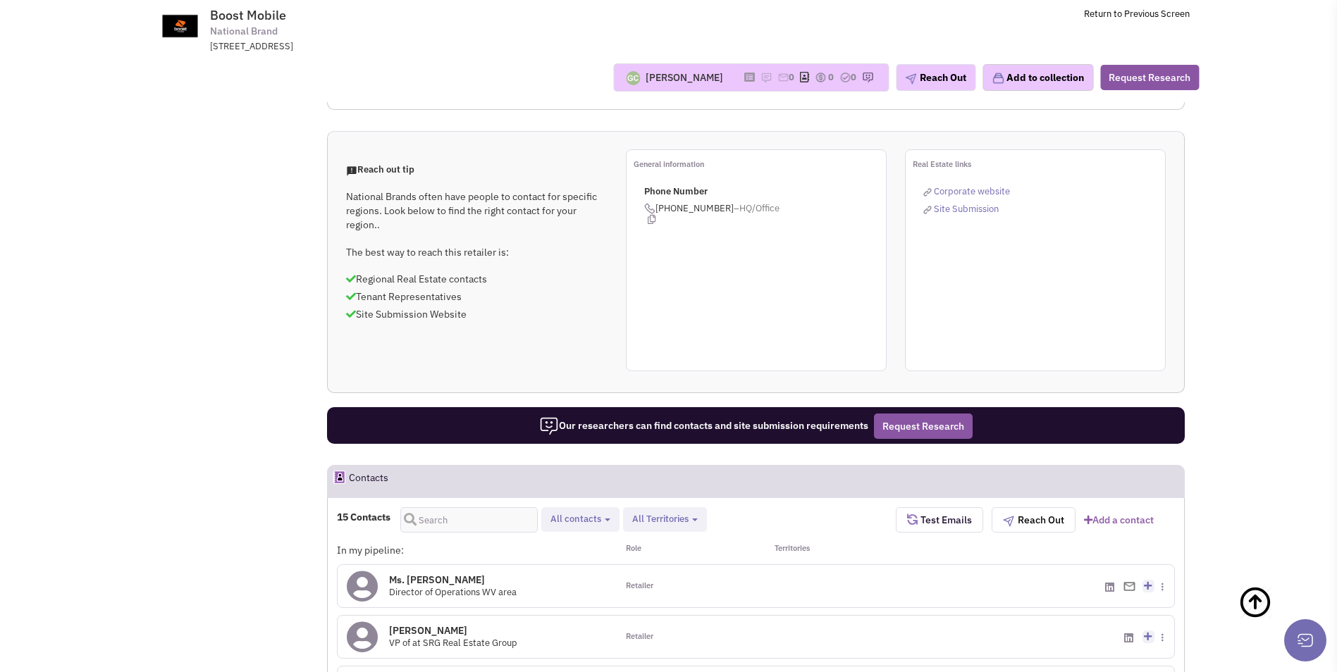
click at [417, 574] on h4 "Ms. Leslie Carr 0" at bounding box center [453, 580] width 128 height 13
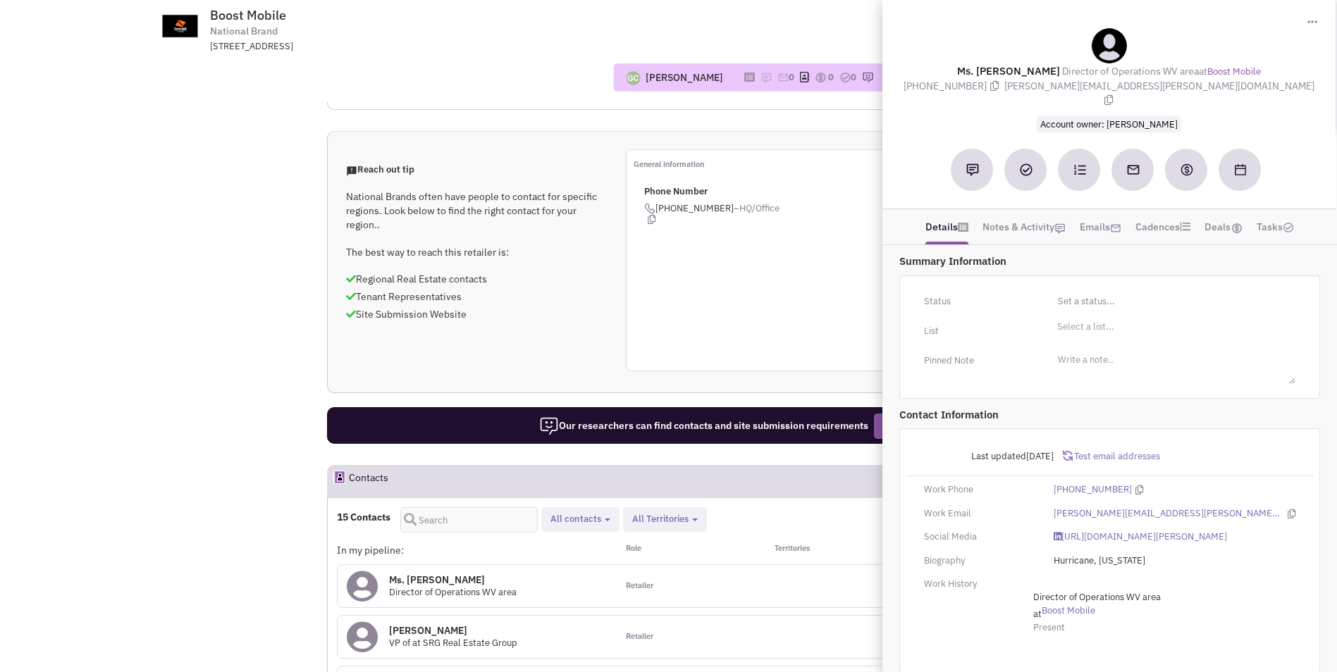
click at [743, 149] on div "General information Phone Number (866) 402-7366 –HQ/Office" at bounding box center [756, 260] width 261 height 222
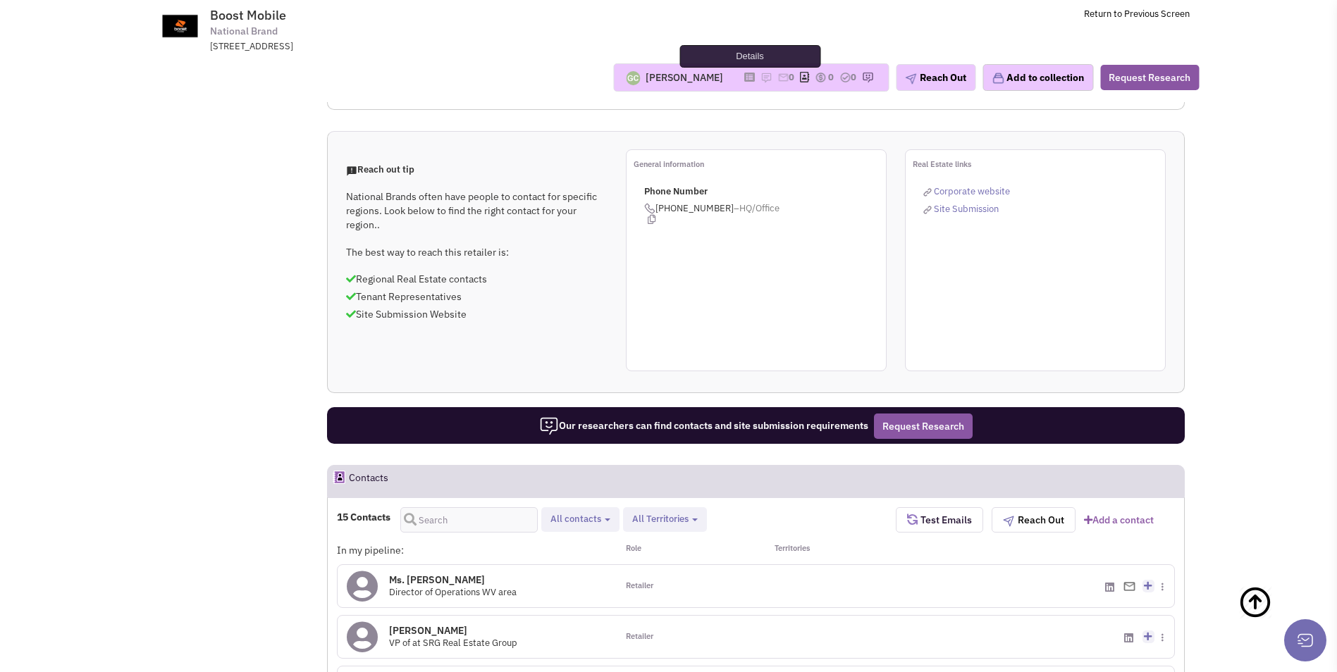
click at [744, 80] on icon at bounding box center [749, 77] width 11 height 8
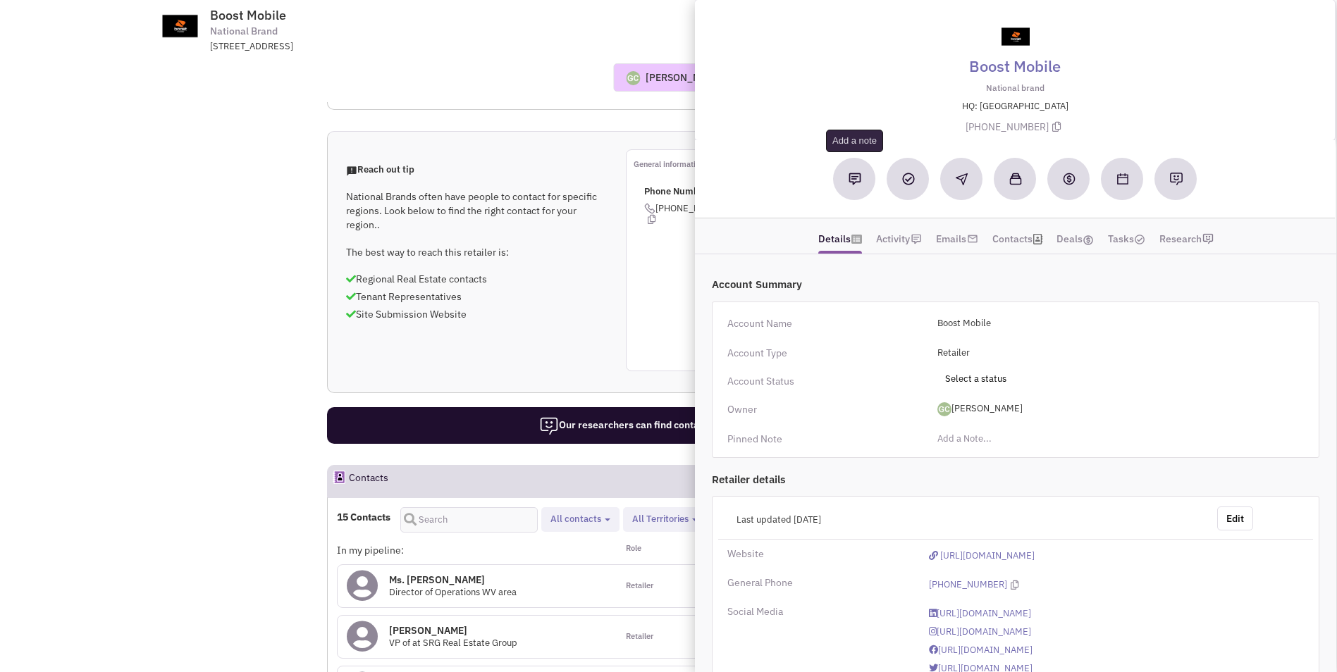
click at [852, 178] on img at bounding box center [855, 179] width 13 height 13
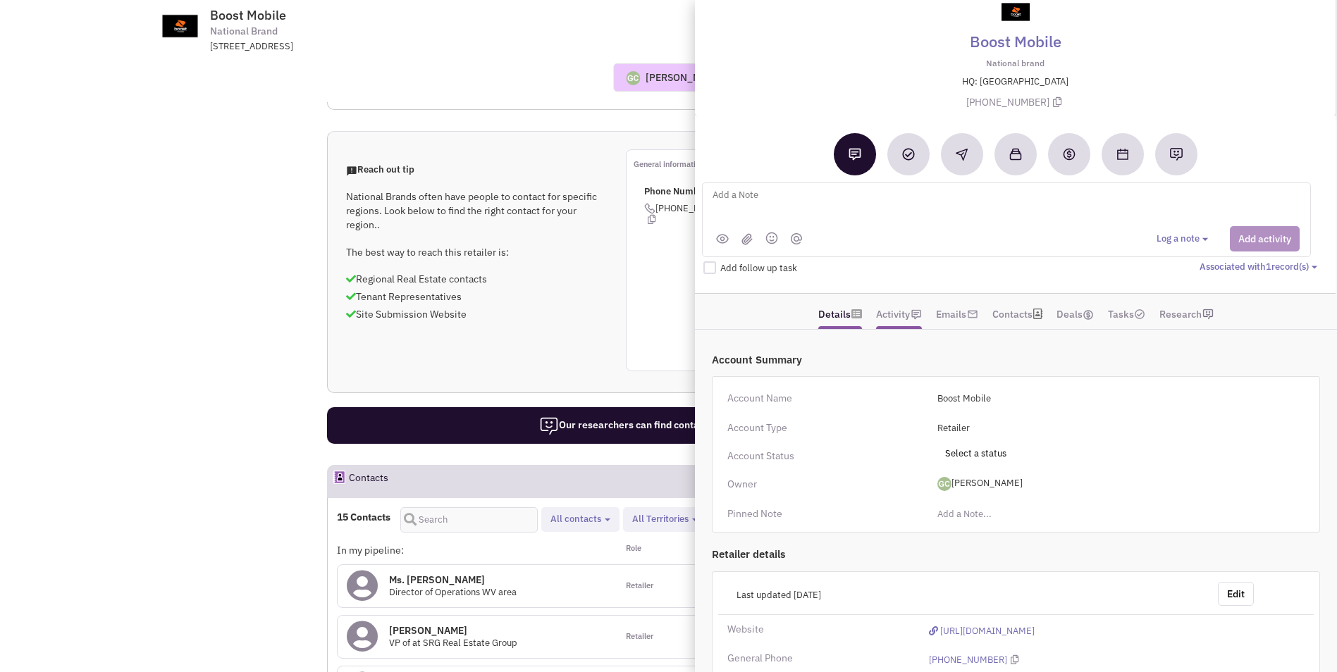
scroll to position [0, 0]
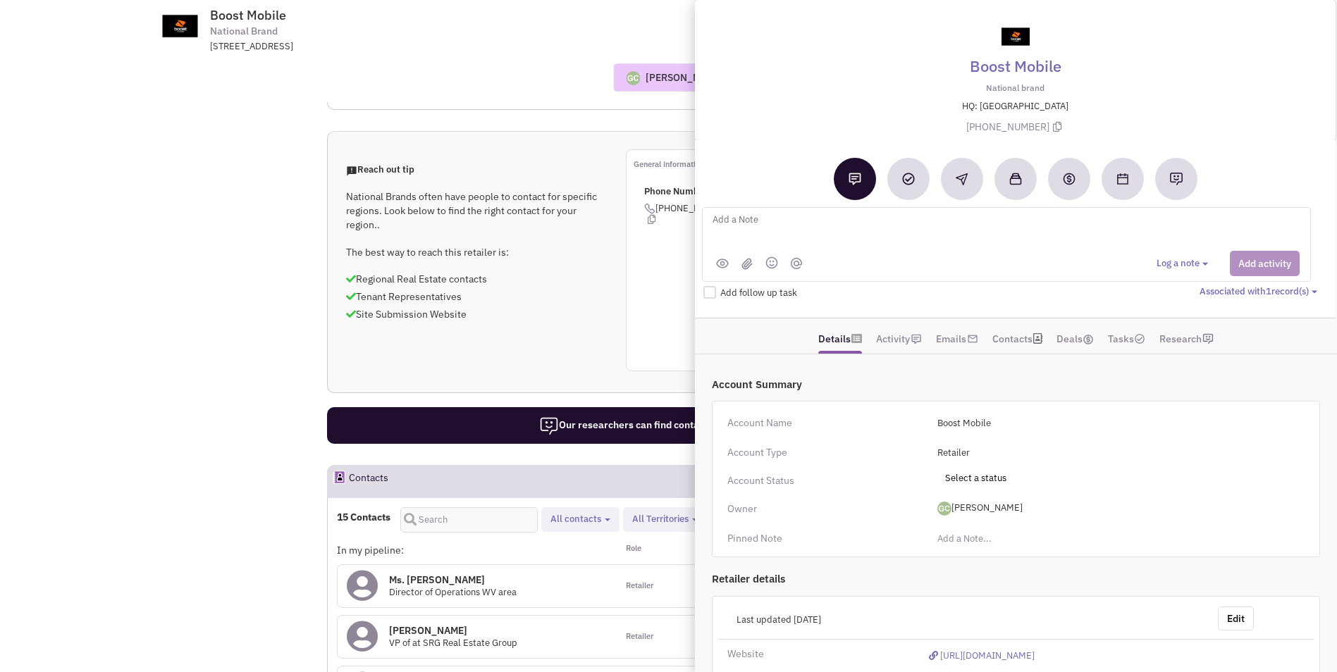
click at [856, 224] on textarea at bounding box center [885, 230] width 349 height 39
type textarea "sent email on 8-12-25 DK"
click at [1262, 262] on button "Add activity" at bounding box center [1265, 263] width 70 height 25
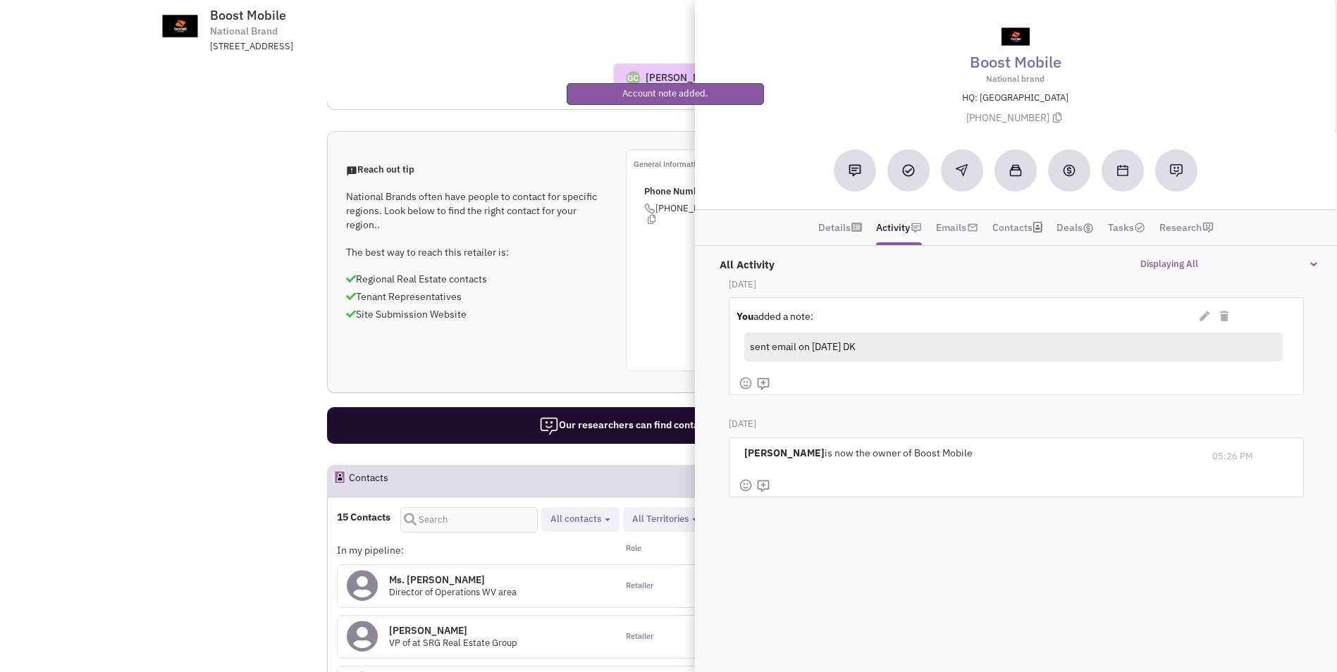
click at [570, 543] on div "In my pipeline:" at bounding box center [476, 550] width 279 height 14
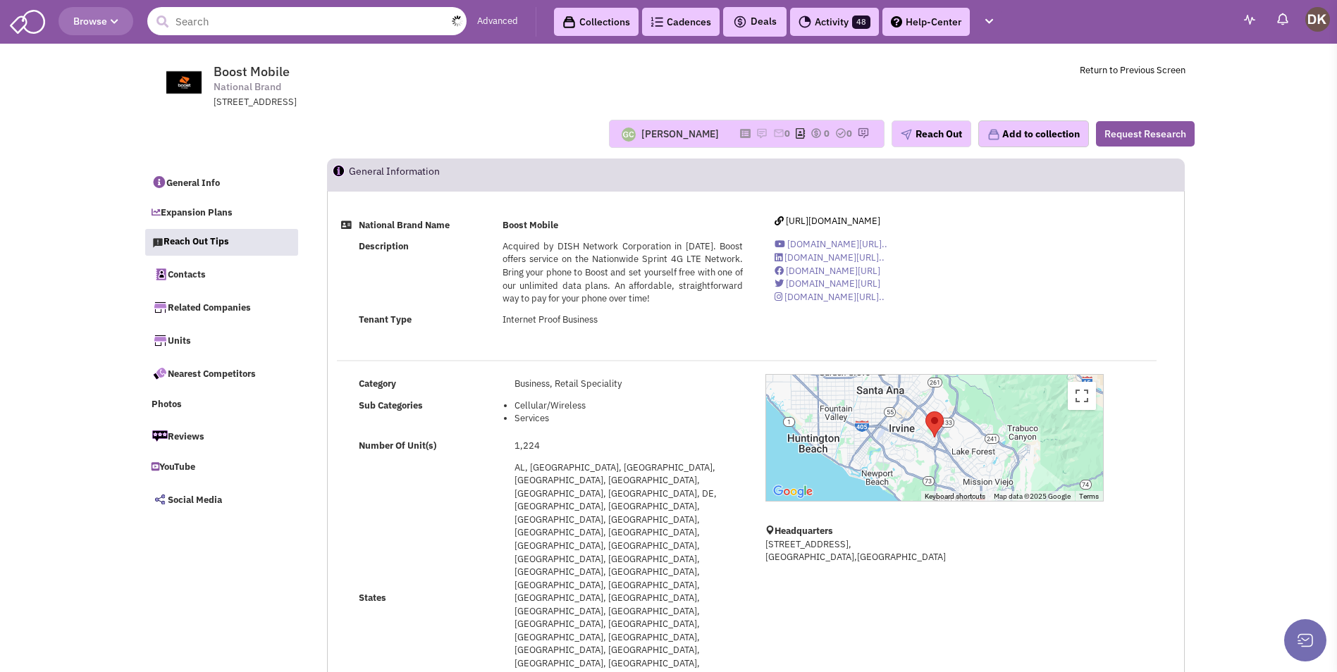
click at [345, 23] on input "text" at bounding box center [306, 21] width 319 height 28
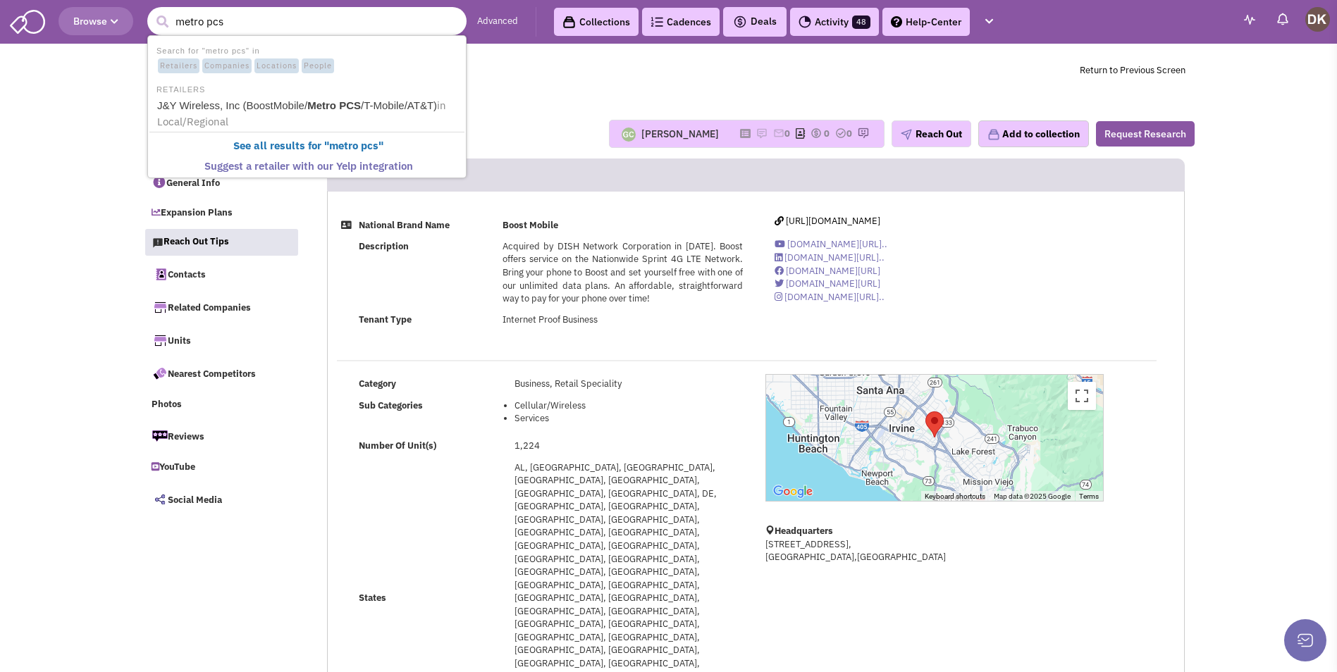
type input "metro pcs"
click at [152, 11] on button "submit" at bounding box center [162, 21] width 21 height 21
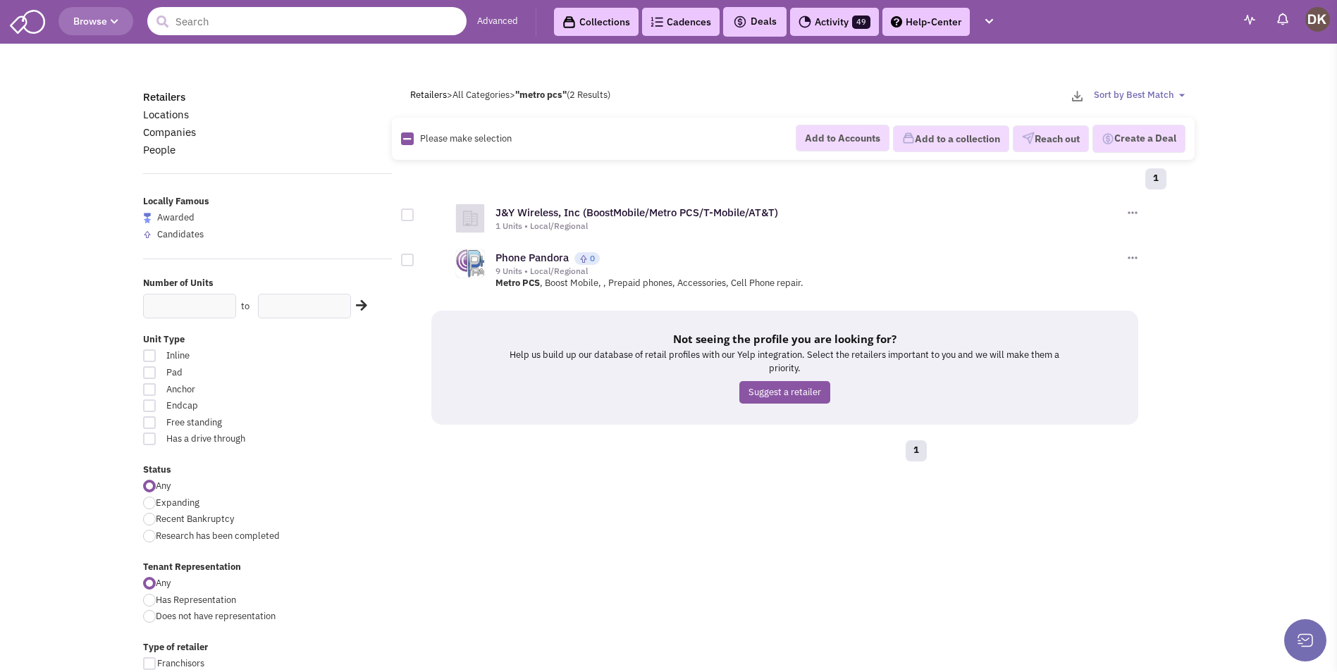
click at [214, 23] on input "text" at bounding box center [306, 21] width 319 height 28
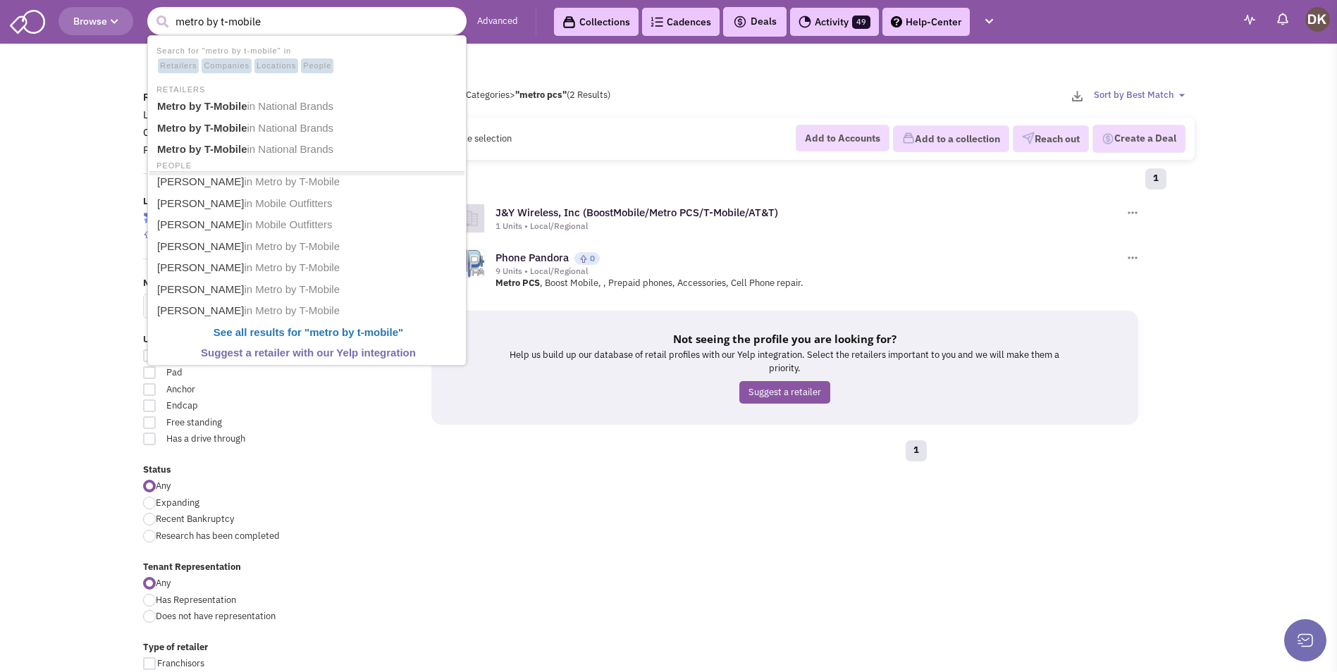
type input "metro by t-mobile"
click at [152, 11] on button "submit" at bounding box center [162, 21] width 21 height 21
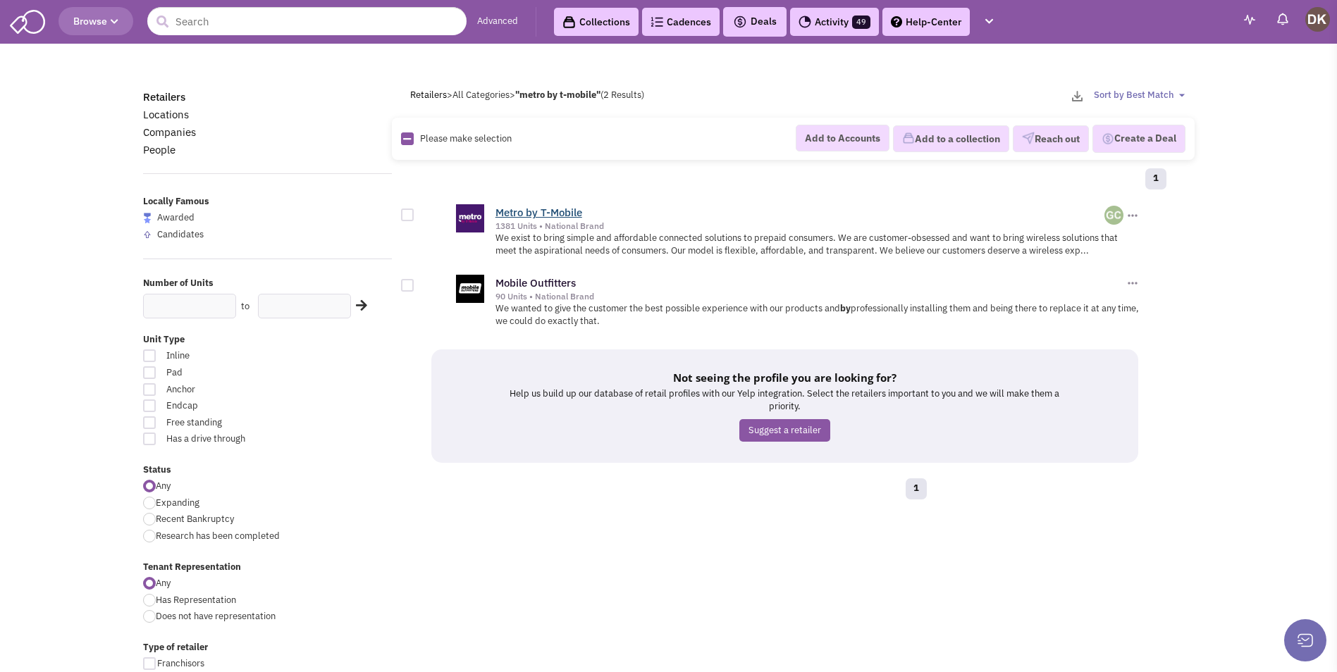
click at [537, 216] on link "Metro by T-Mobile" at bounding box center [539, 212] width 87 height 13
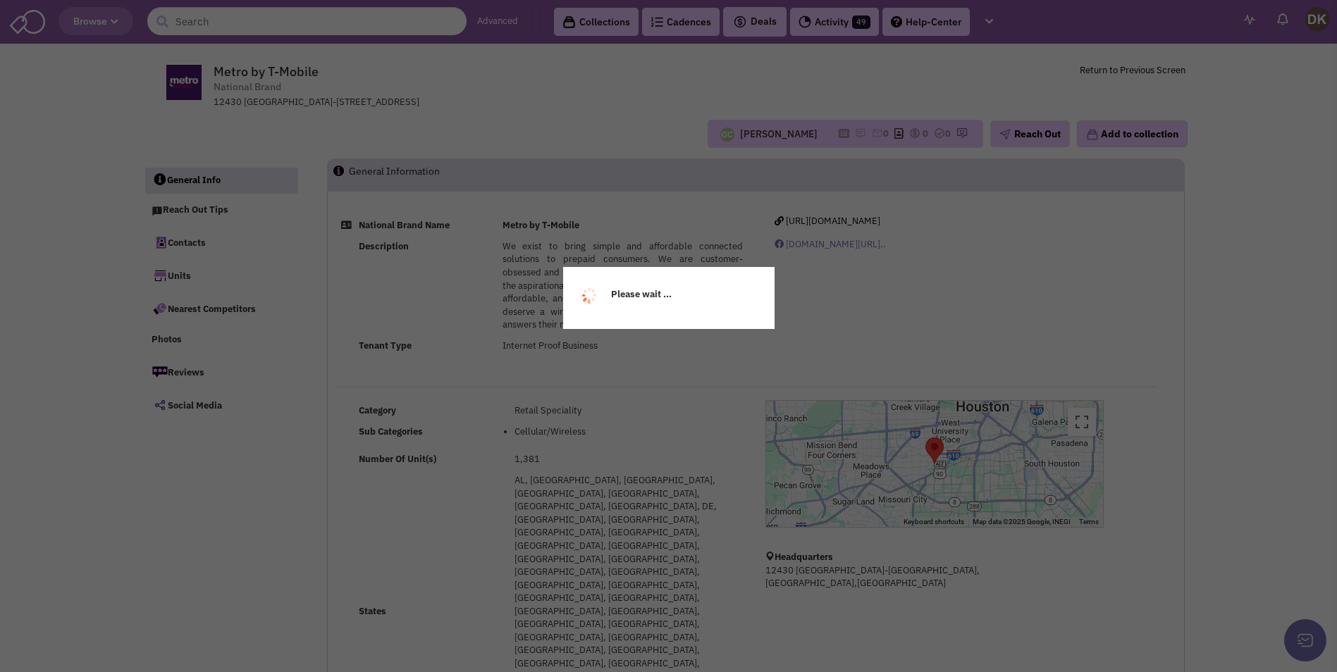
select select
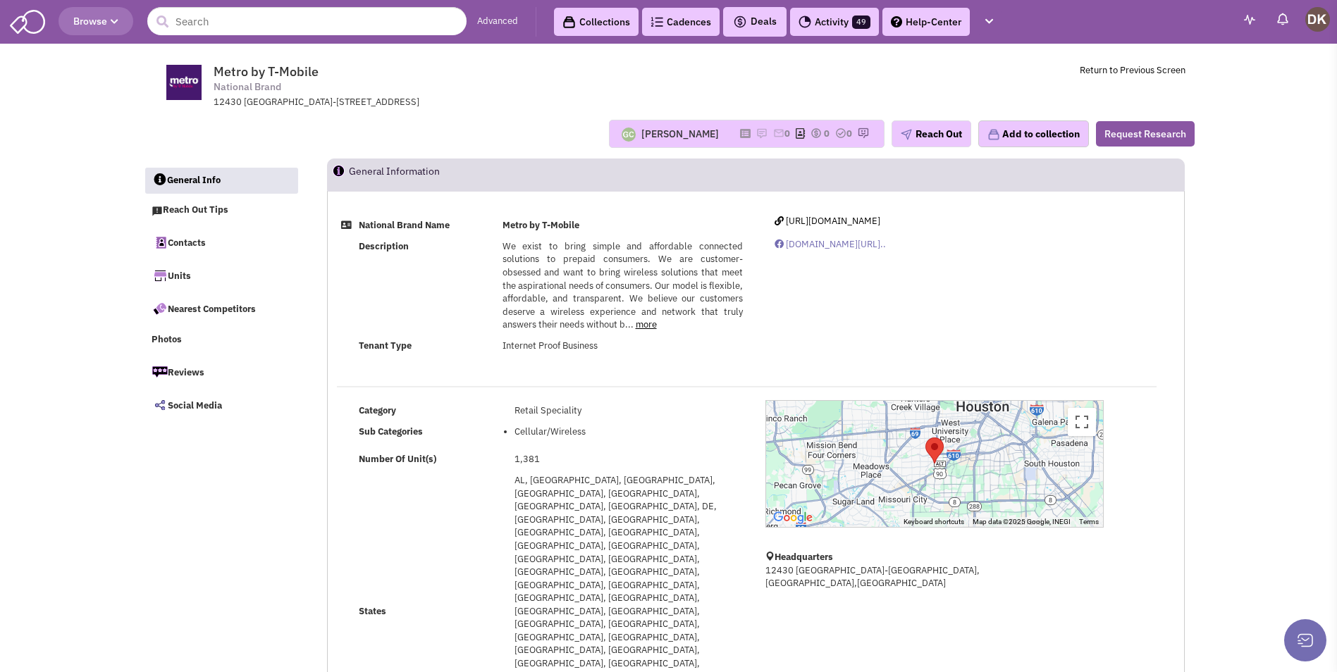
select select
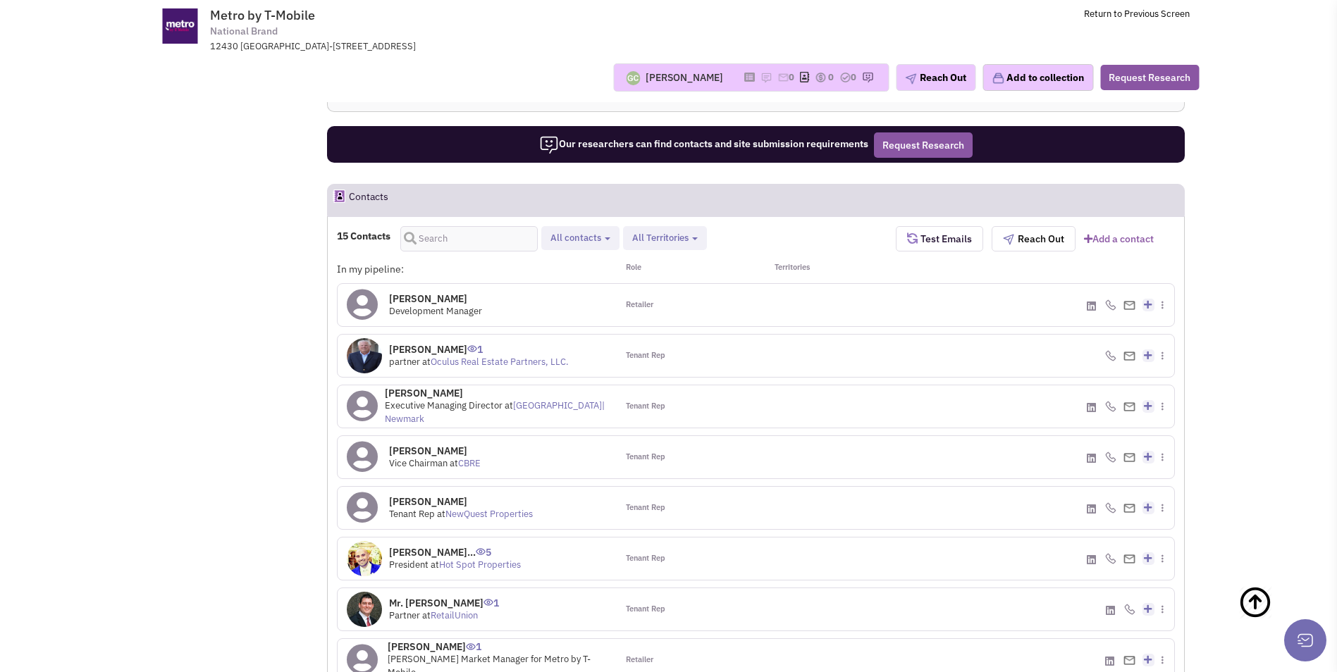
scroll to position [916, 0]
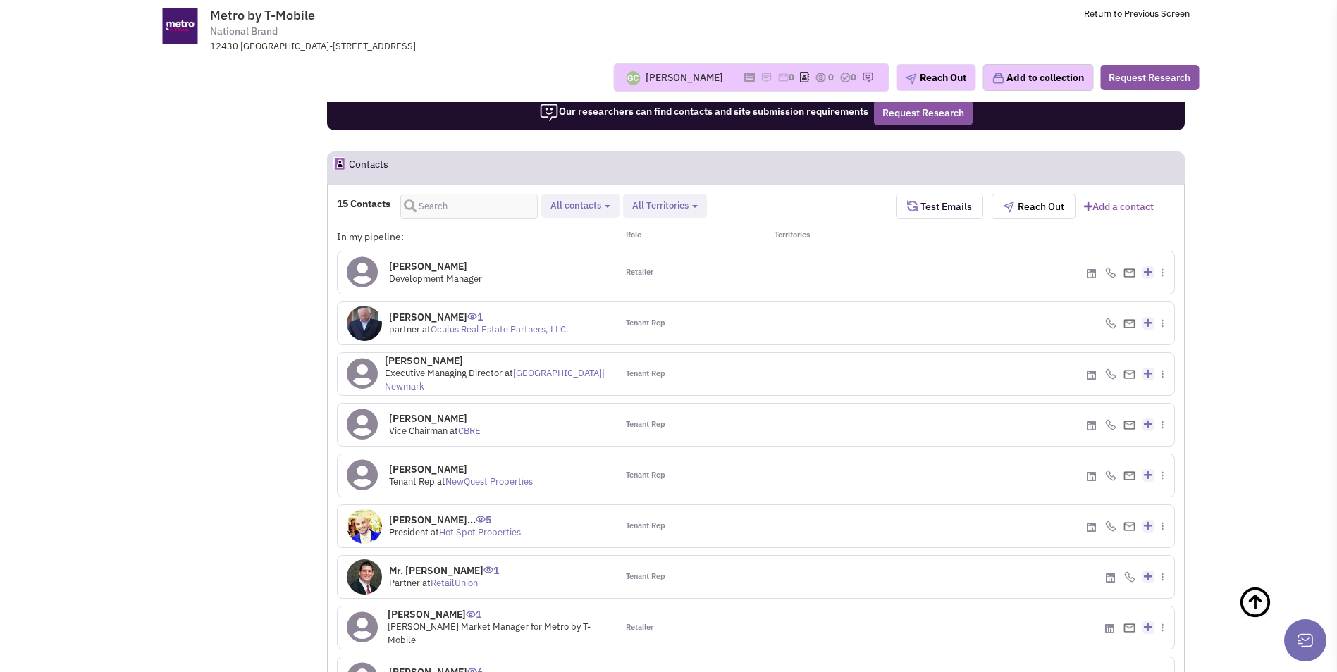
click at [365, 663] on icon at bounding box center [362, 679] width 31 height 32
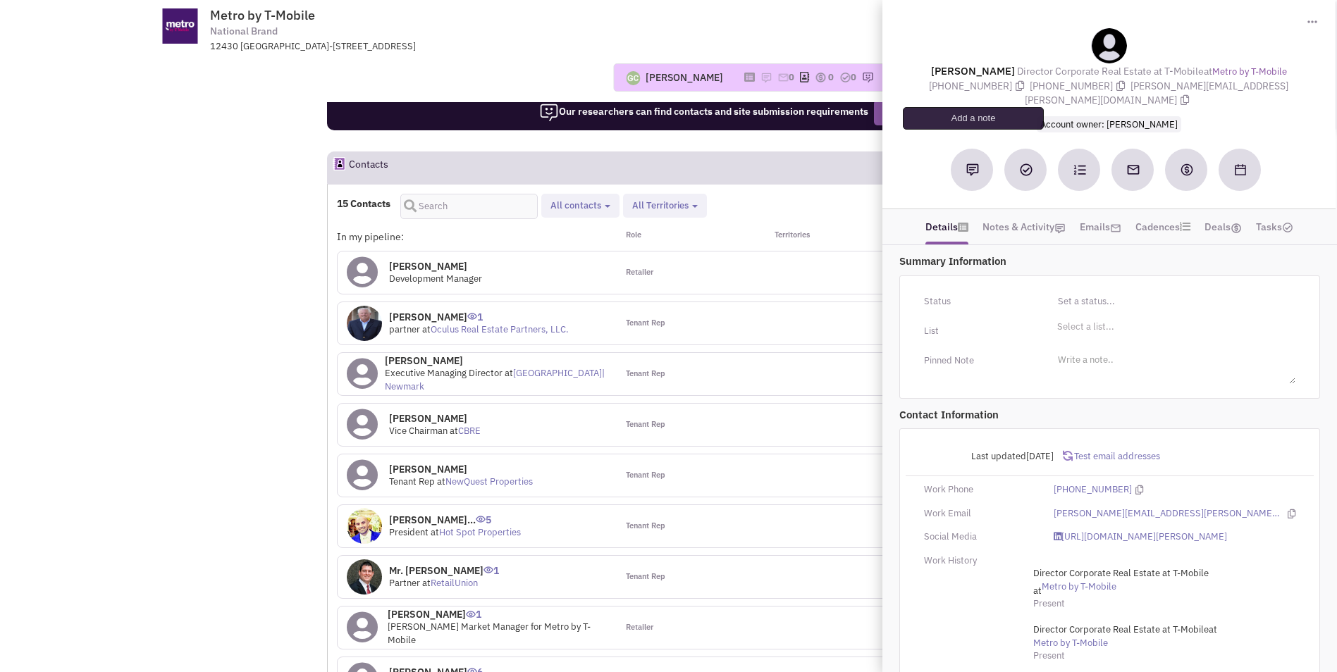
click at [973, 164] on img at bounding box center [972, 170] width 13 height 13
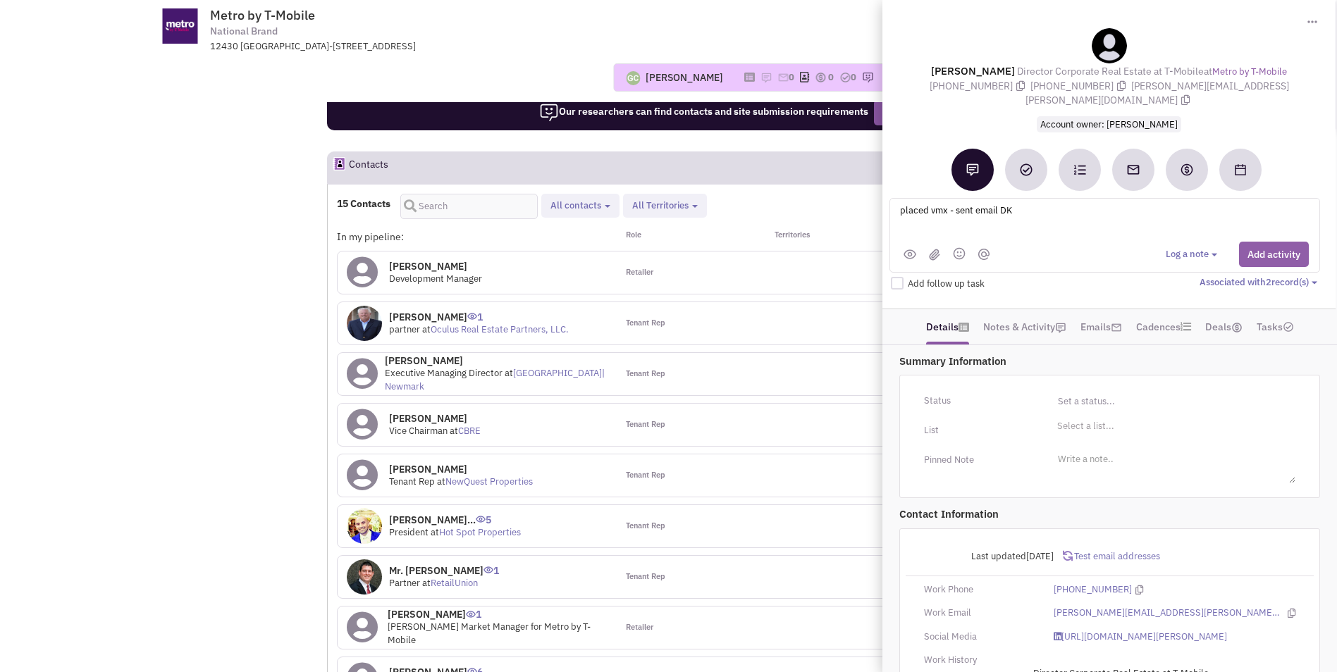
type textarea "placed vmx - sent email DK"
click at [1276, 245] on button "Add activity" at bounding box center [1274, 254] width 70 height 25
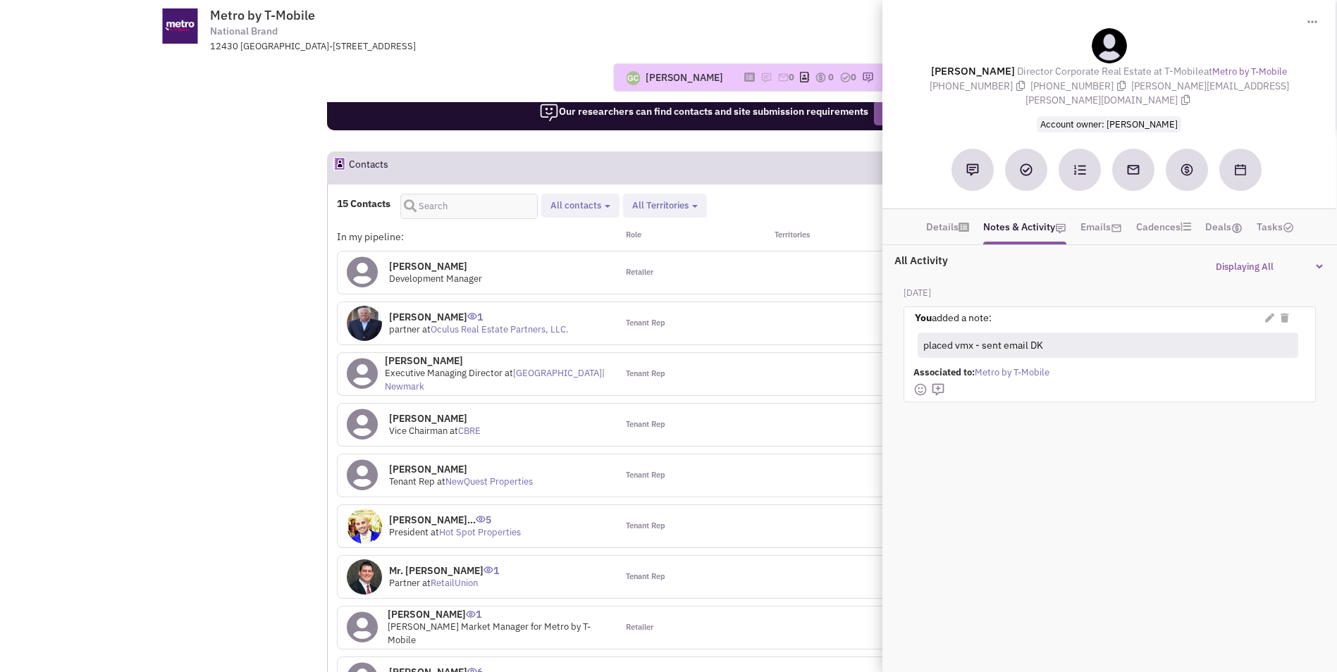
click at [539, 86] on div "Guillaume Chetail No note found! 0 0 0 Reach Out" at bounding box center [668, 77] width 1079 height 28
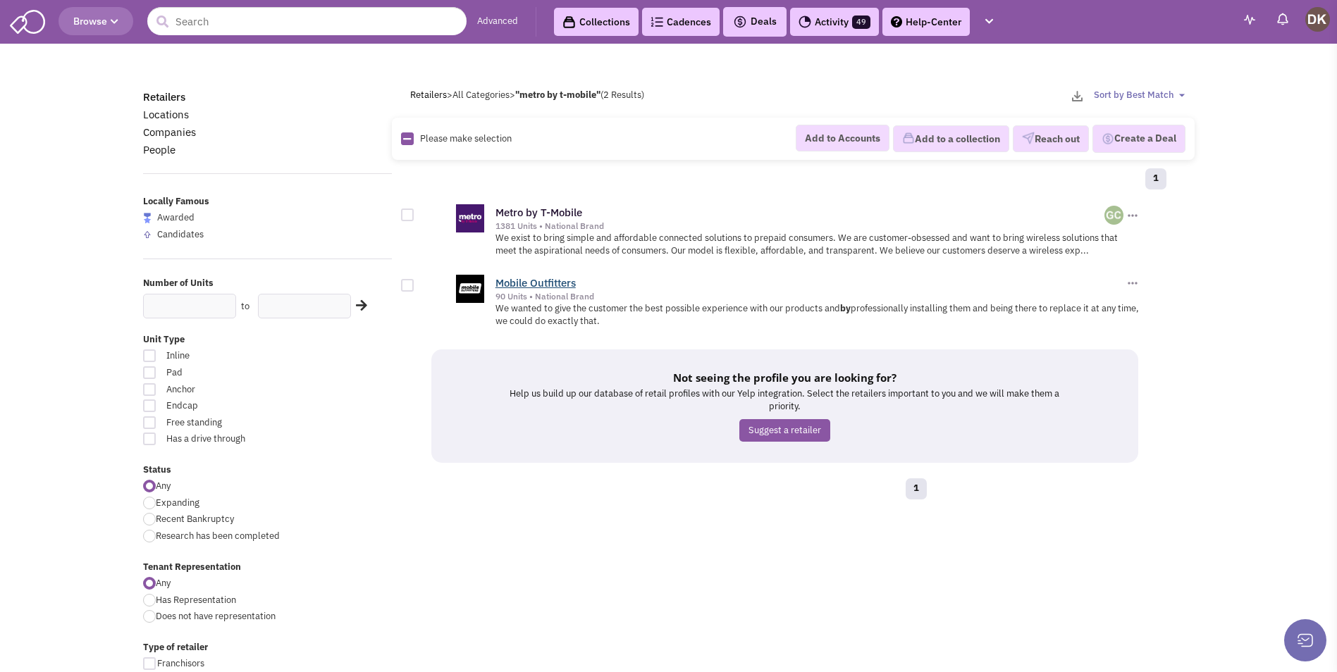
click at [549, 283] on link "Mobile Outfitters" at bounding box center [536, 282] width 80 height 13
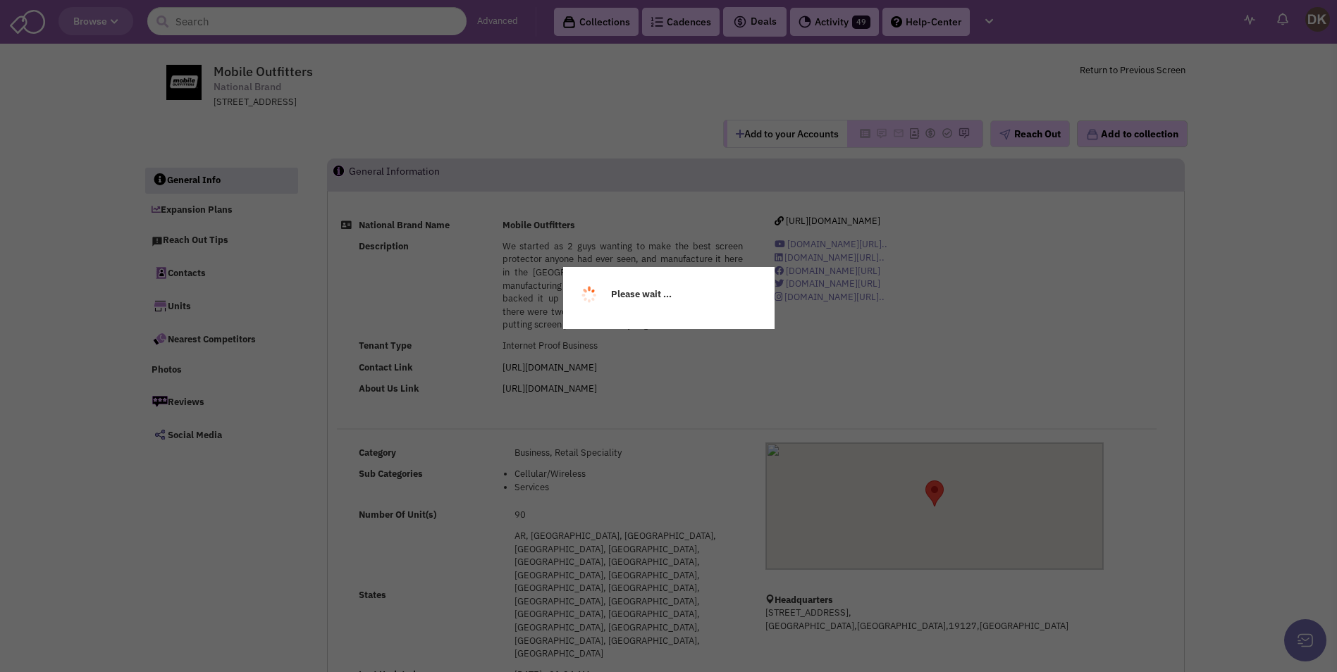
select select
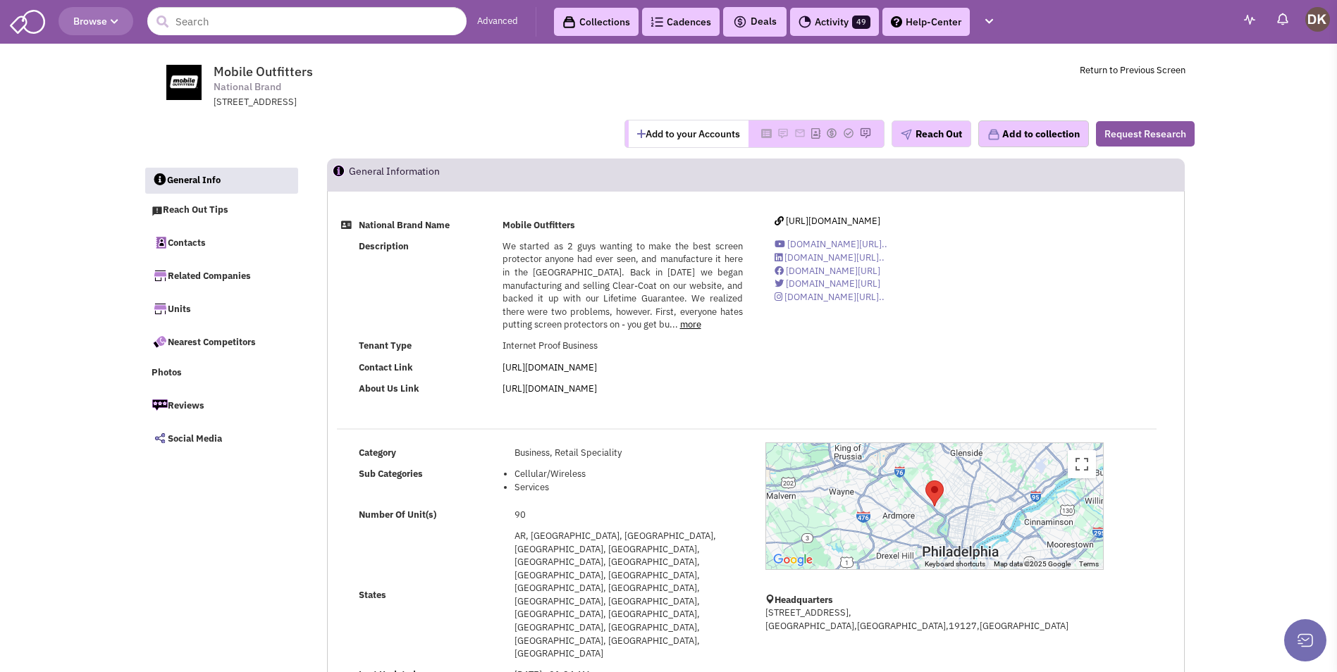
click at [681, 133] on button "Add to your Accounts" at bounding box center [689, 134] width 120 height 27
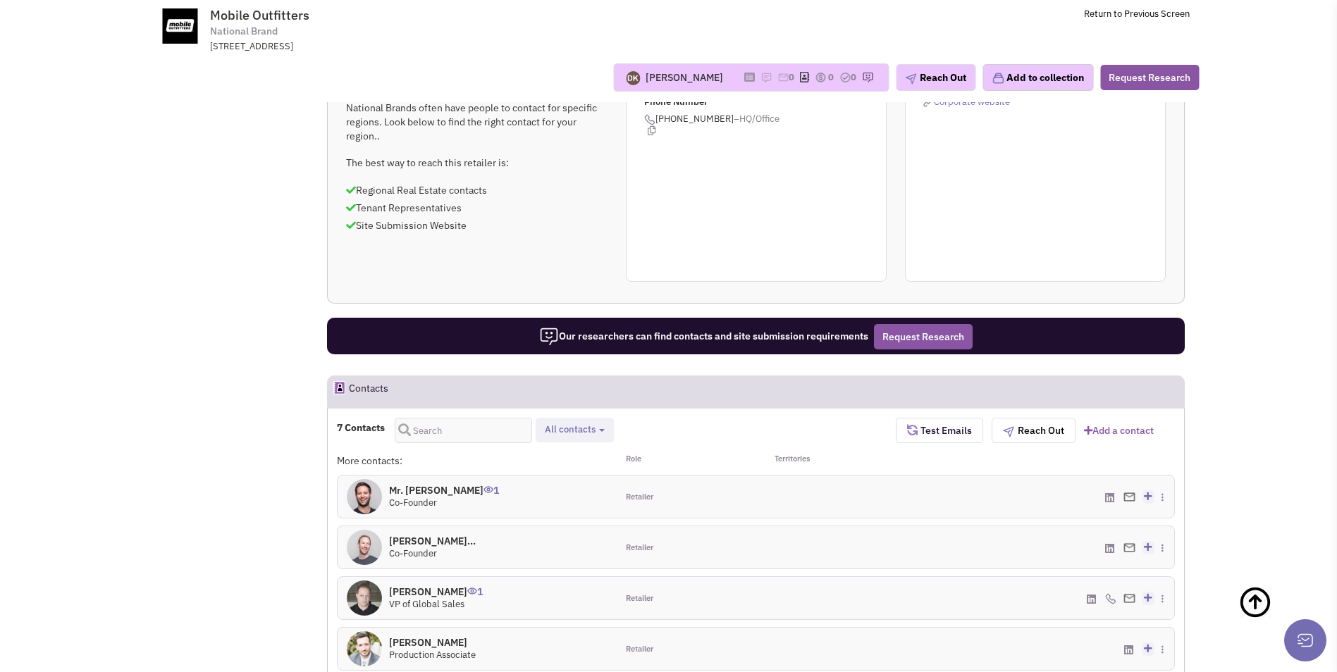
scroll to position [634, 0]
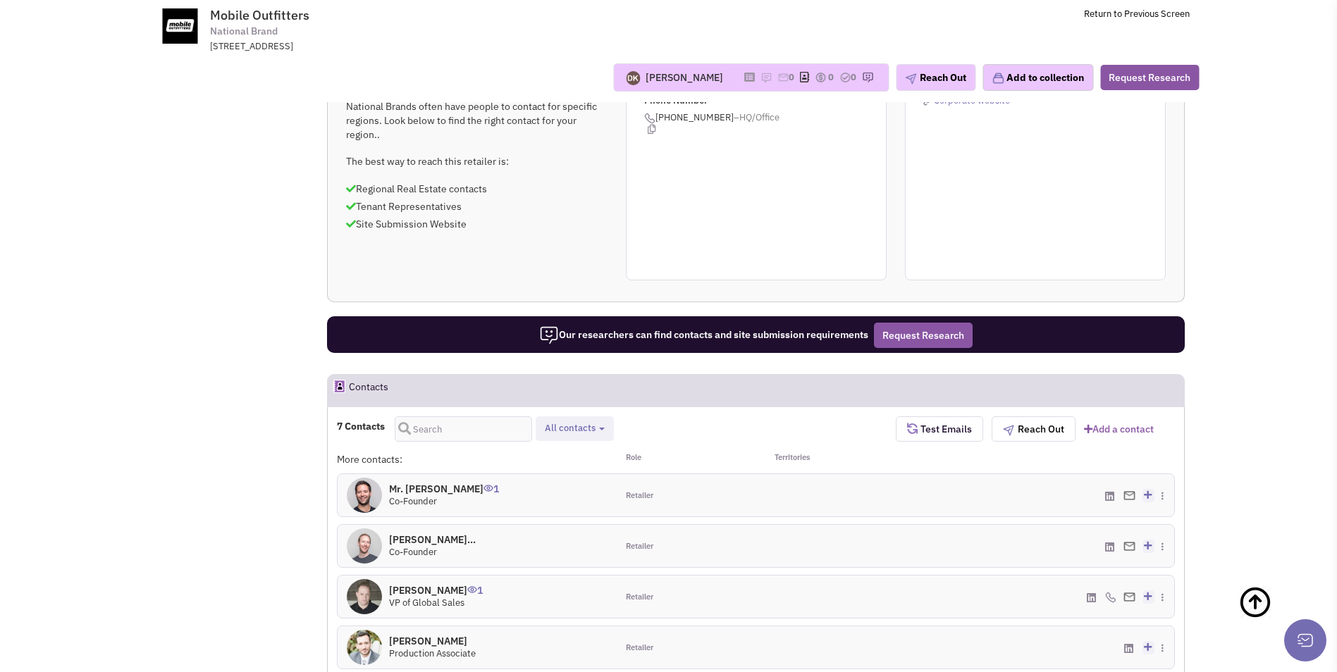
click at [367, 478] on img at bounding box center [364, 495] width 35 height 35
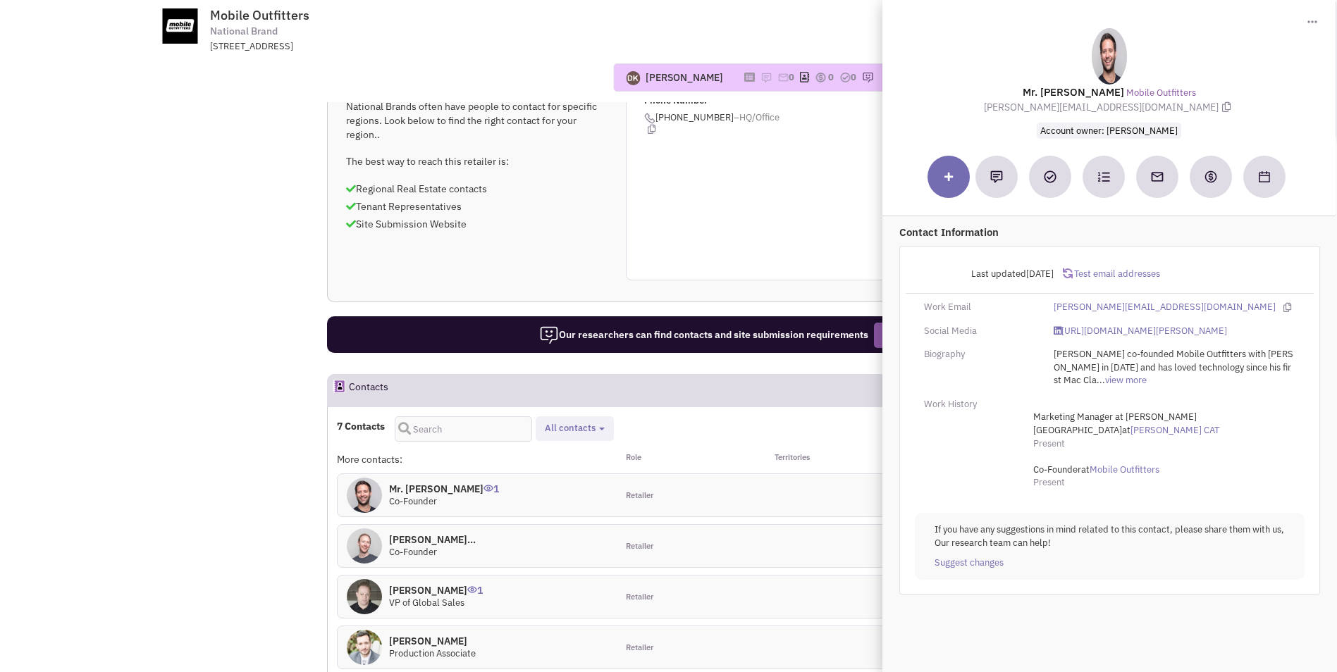
click at [368, 529] on img at bounding box center [364, 546] width 35 height 35
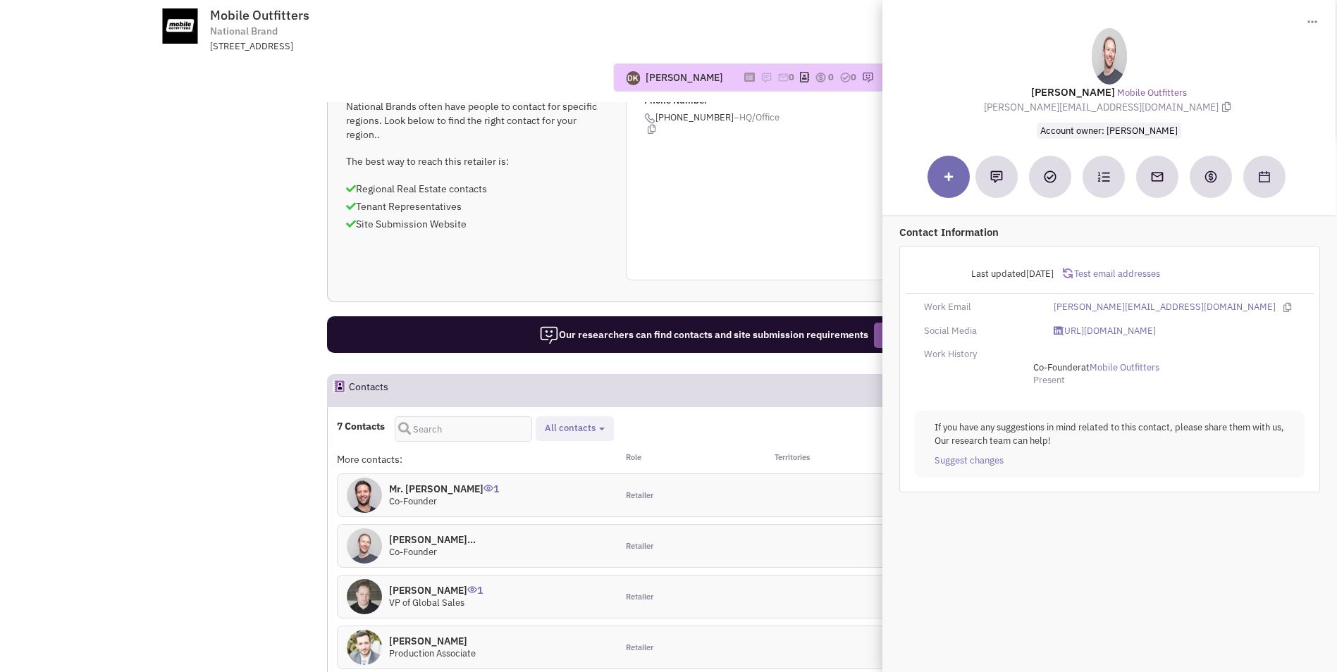
click at [699, 417] on div "7 Contacts Retailer contacts All contacts Select all Retailer contacts" at bounding box center [616, 429] width 559 height 25
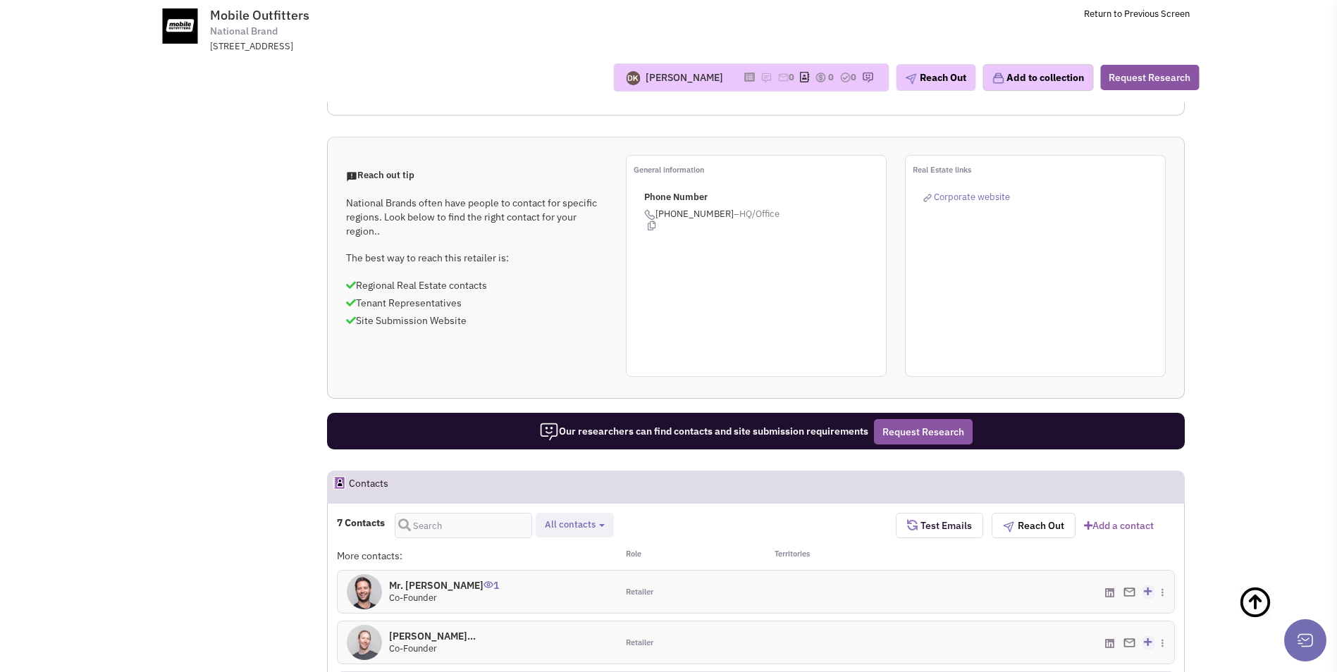
scroll to position [423, 0]
